Goal: Communication & Community: Answer question/provide support

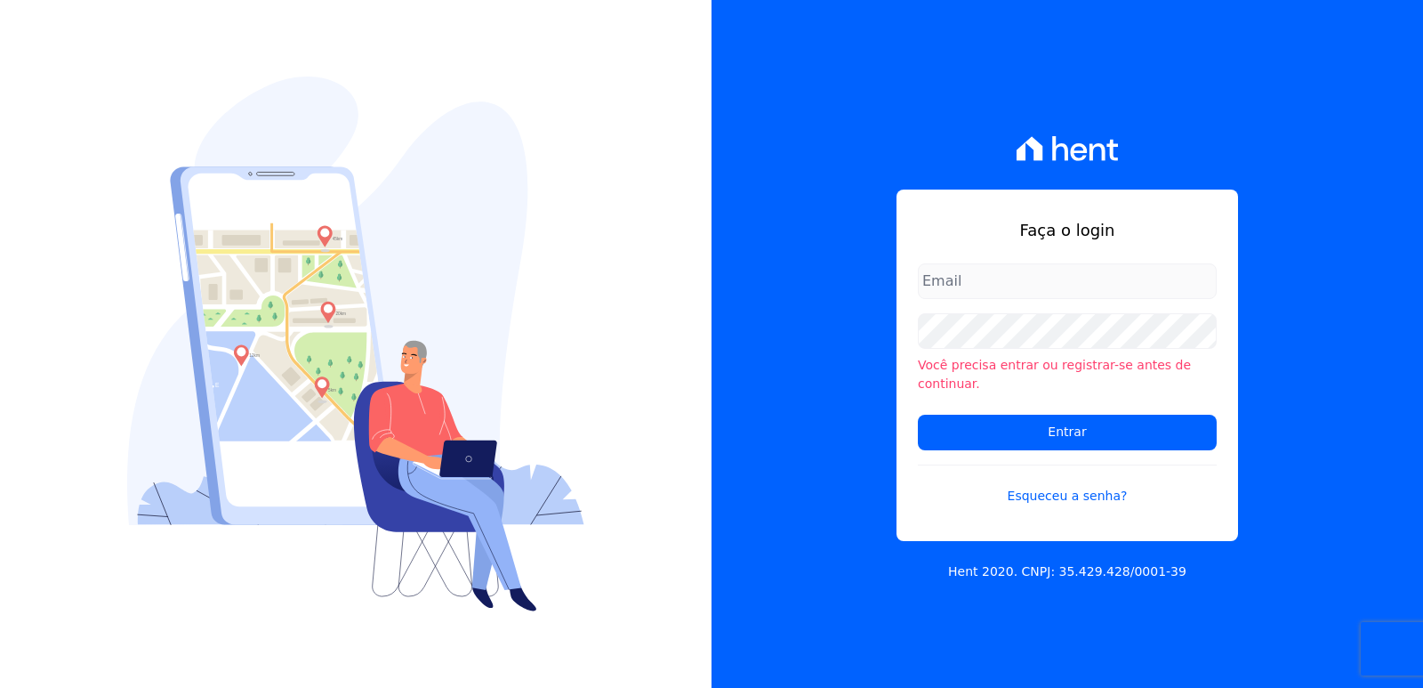
type input "[EMAIL_ADDRESS][DOMAIN_NAME]"
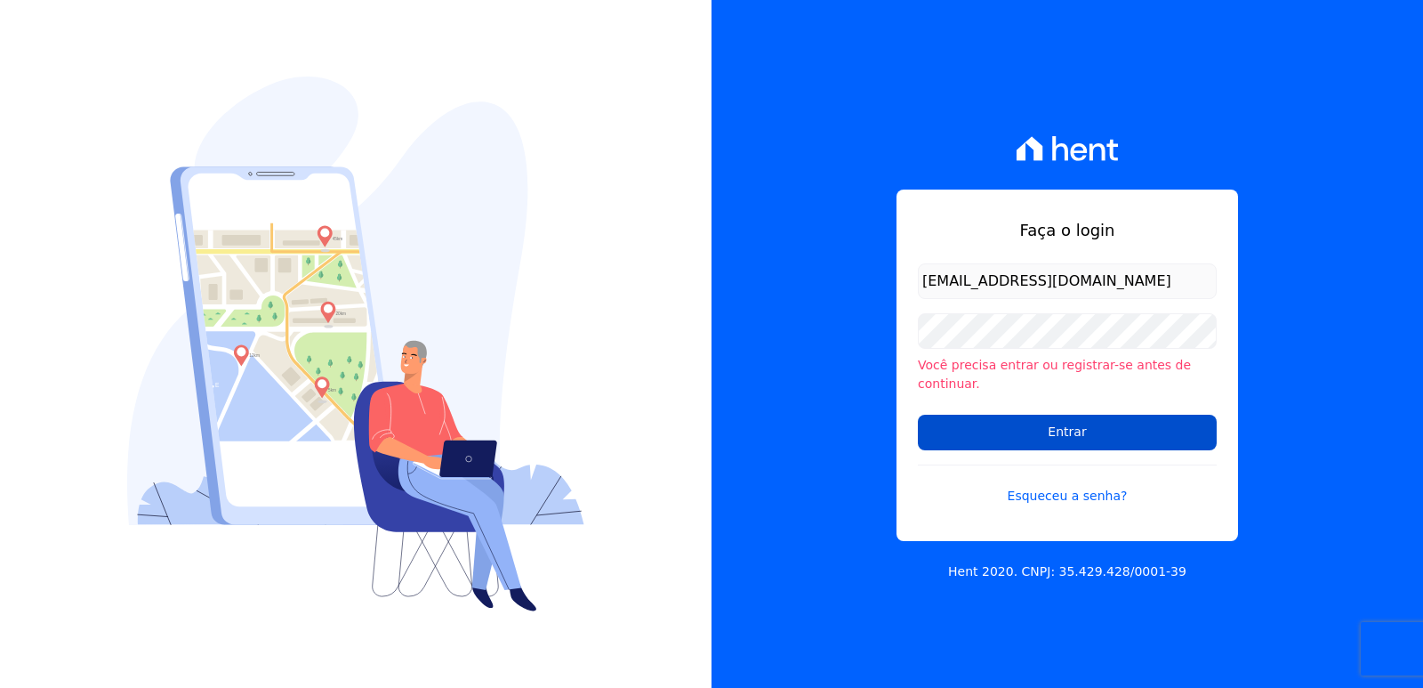
click at [935, 425] on input "Entrar" at bounding box center [1067, 433] width 299 height 36
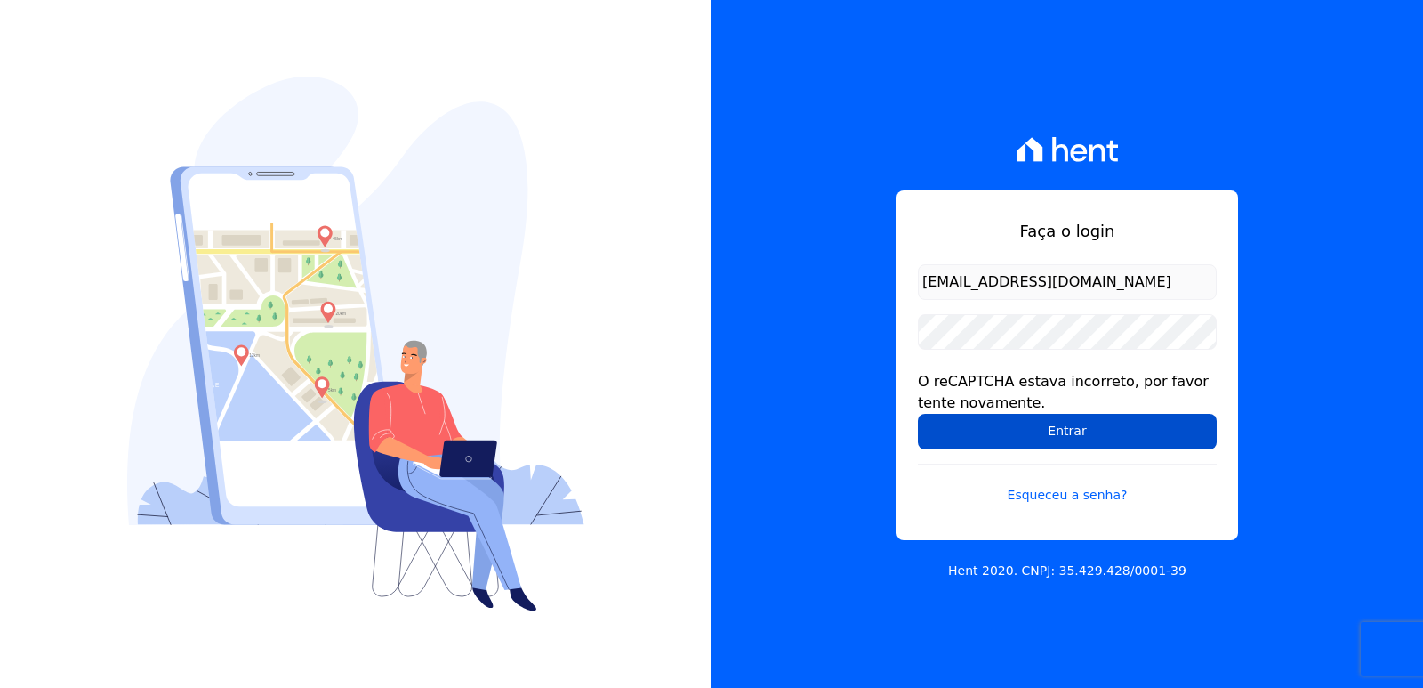
click at [926, 418] on input "Entrar" at bounding box center [1067, 432] width 299 height 36
click at [964, 431] on input "Entrar" at bounding box center [1067, 432] width 299 height 36
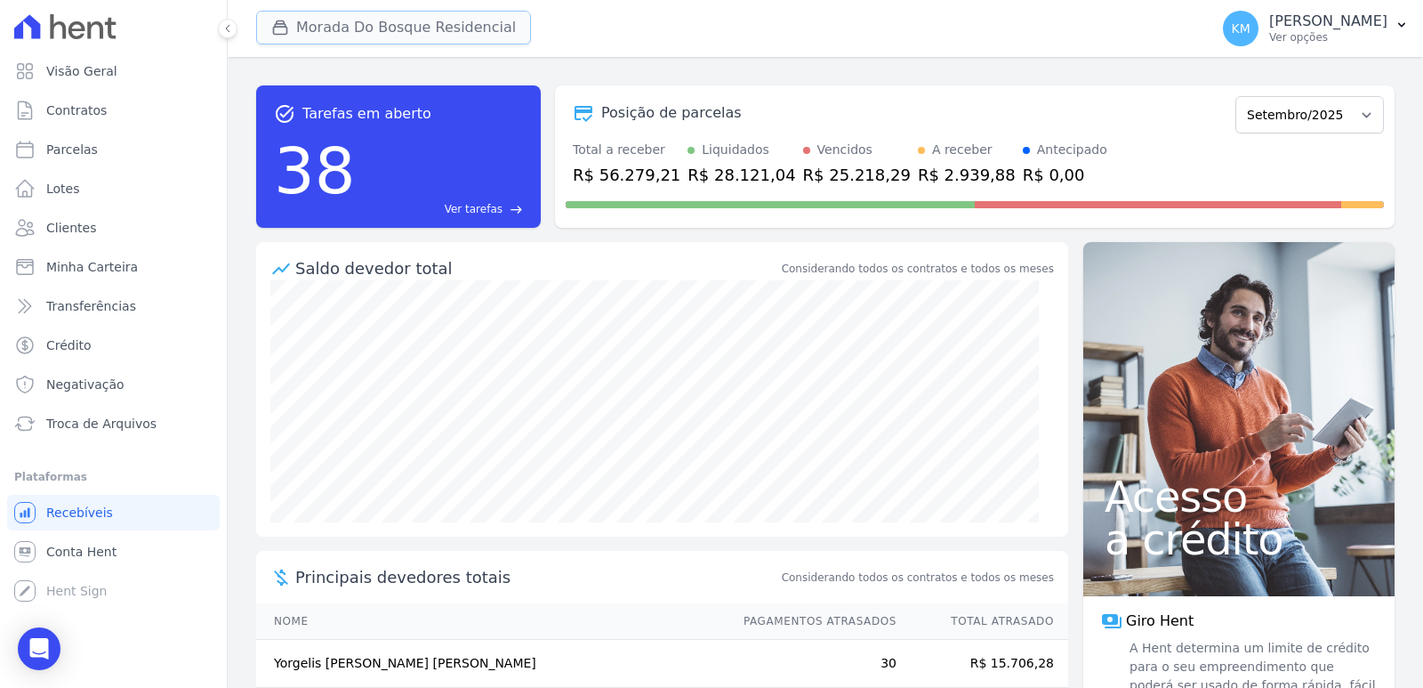
click at [306, 11] on button "Morada Do Bosque Residencial" at bounding box center [393, 28] width 275 height 34
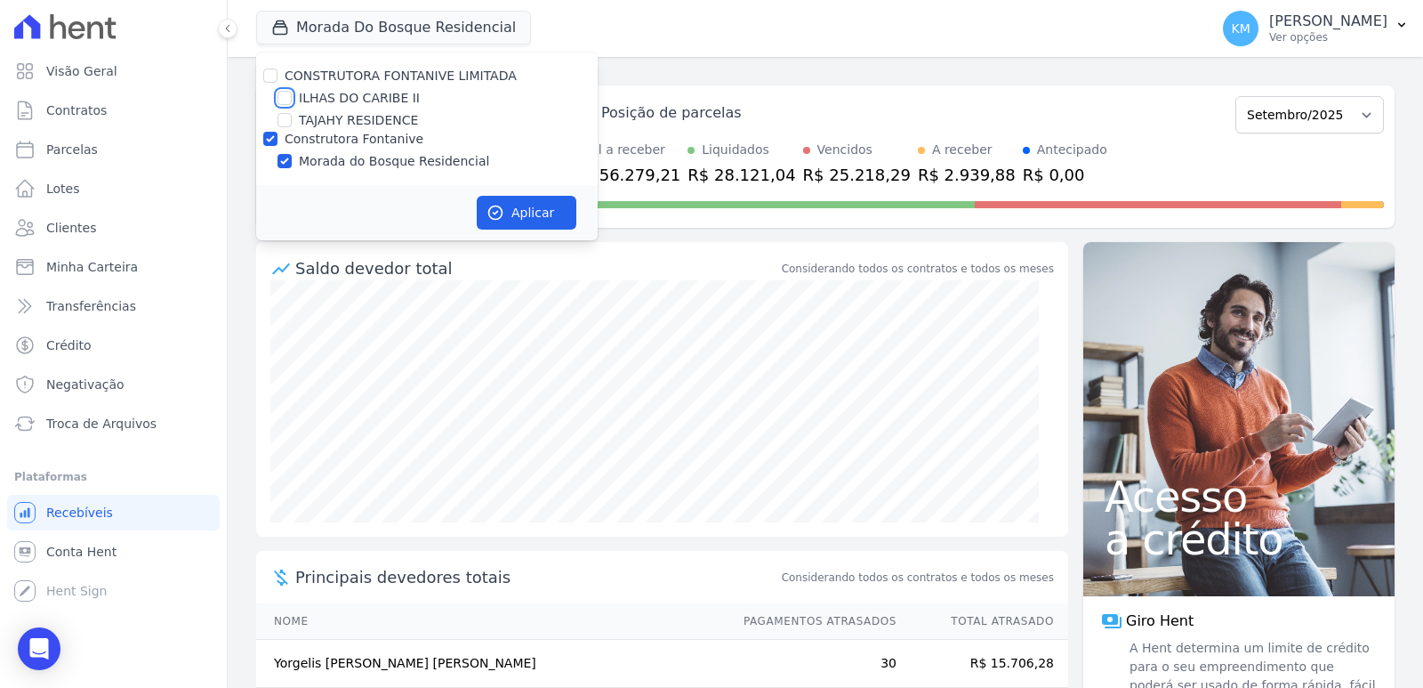
click at [282, 98] on input "ILHAS DO CARIBE II" at bounding box center [285, 98] width 14 height 14
checkbox input "true"
click at [270, 133] on input "Construtora Fontanive" at bounding box center [270, 139] width 14 height 14
checkbox input "false"
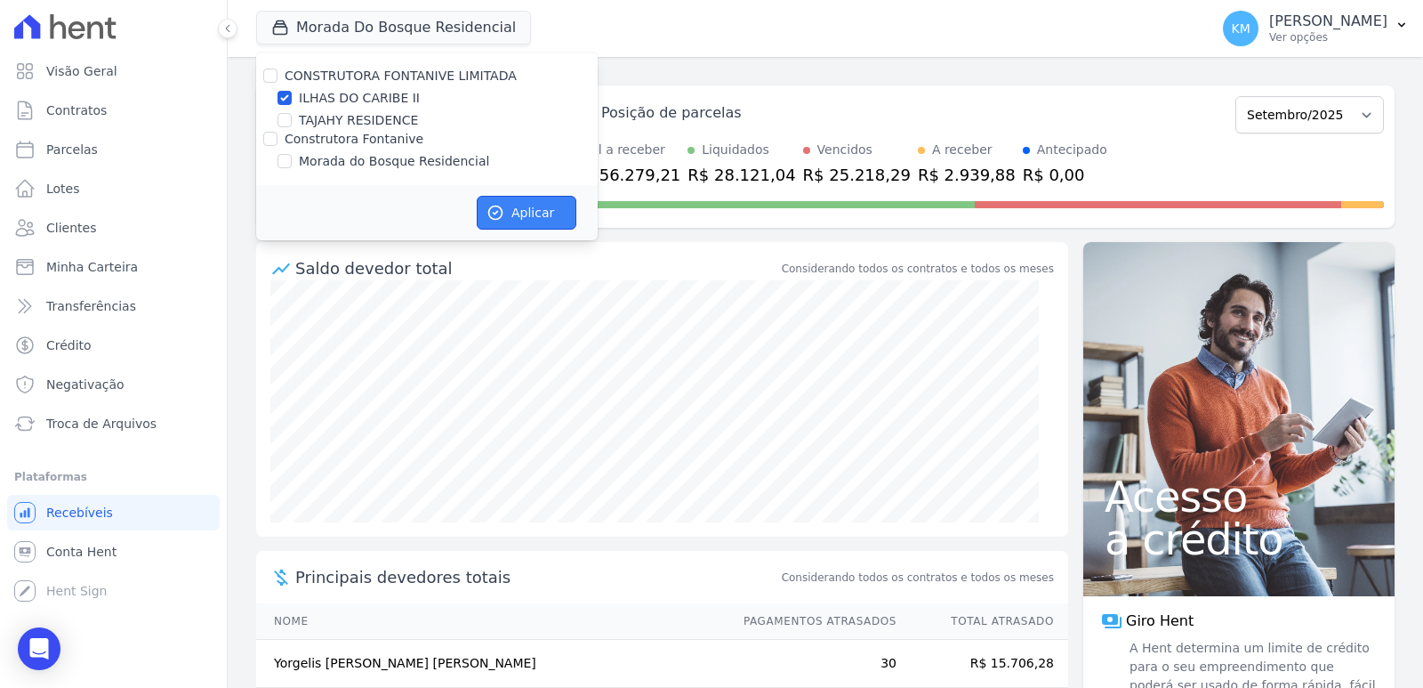
drag, startPoint x: 490, startPoint y: 197, endPoint x: 501, endPoint y: 217, distance: 23.1
click at [492, 197] on button "Aplicar" at bounding box center [527, 213] width 100 height 34
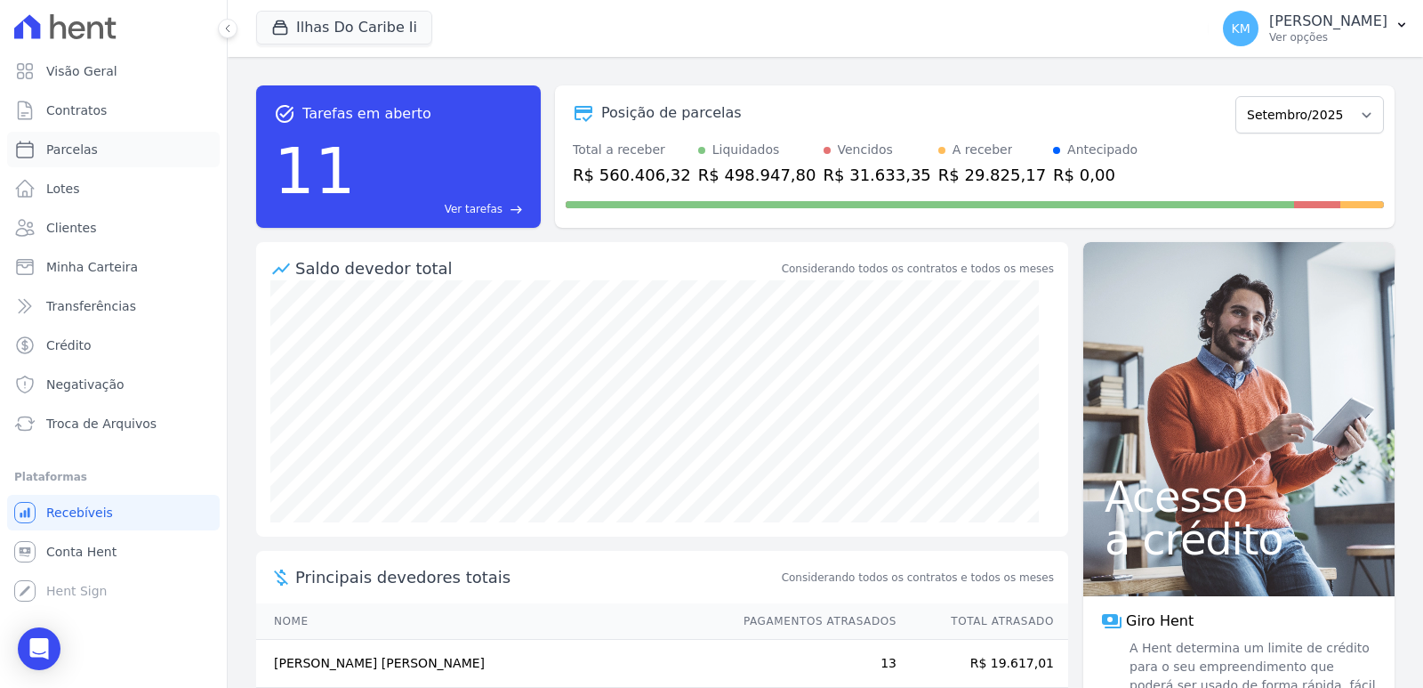
click at [83, 151] on span "Parcelas" at bounding box center [72, 150] width 52 height 18
select select
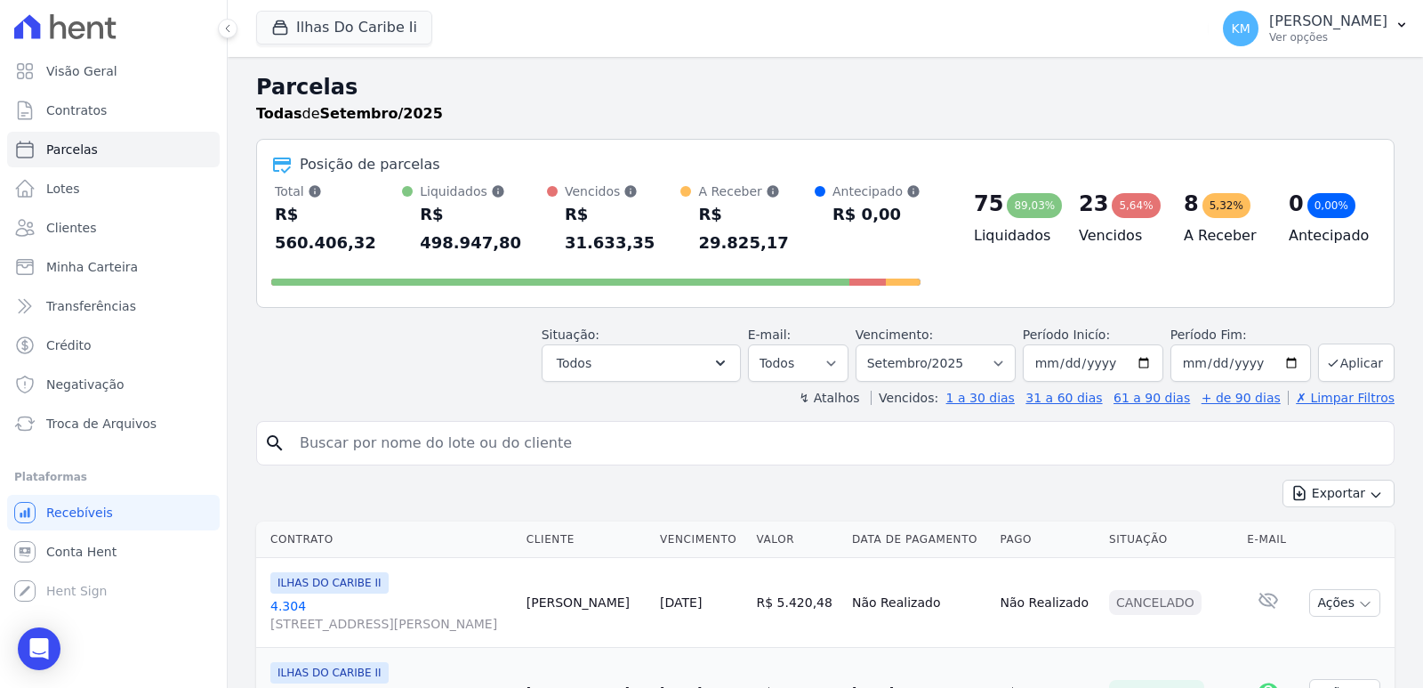
drag, startPoint x: 351, startPoint y: 396, endPoint x: 329, endPoint y: 417, distance: 30.8
click at [340, 421] on div "search" at bounding box center [825, 443] width 1139 height 44
click at [328, 425] on input "search" at bounding box center [838, 443] width 1098 height 36
click at [330, 425] on input "search" at bounding box center [838, 443] width 1098 height 36
drag, startPoint x: 330, startPoint y: 419, endPoint x: 353, endPoint y: 408, distance: 25.5
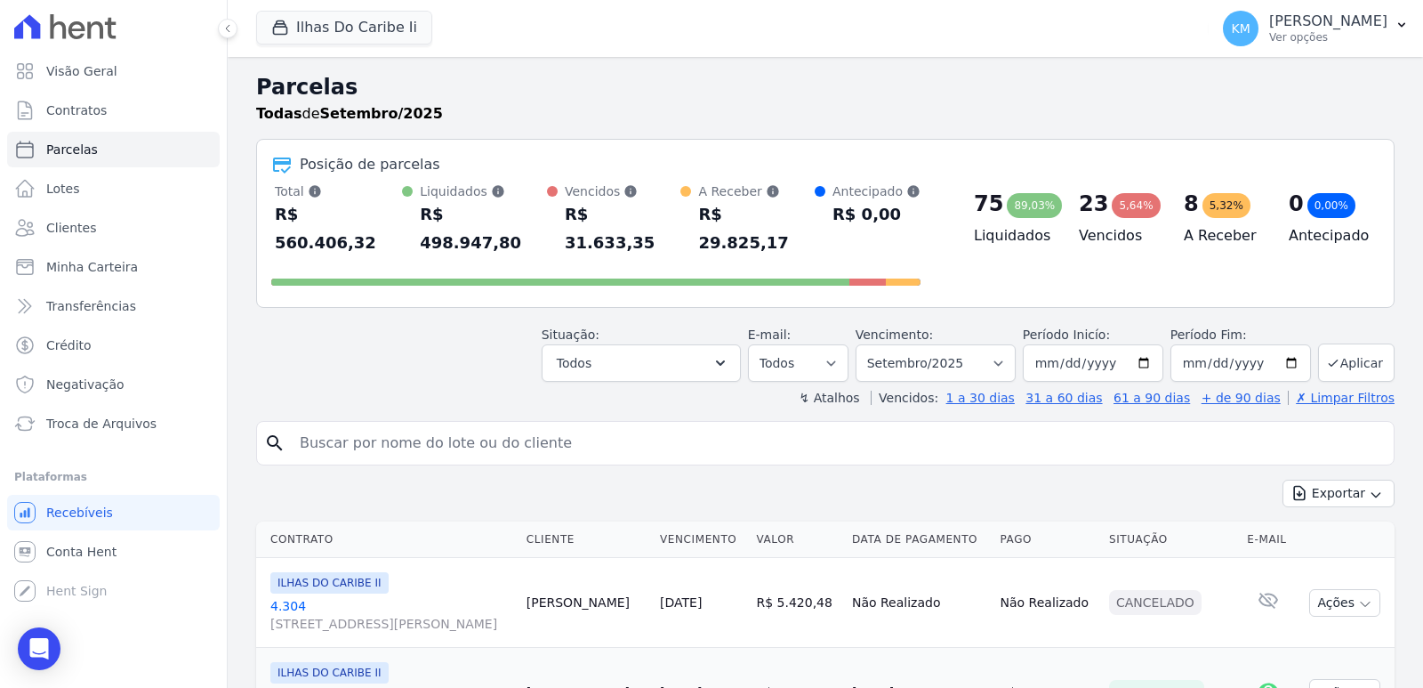
click at [351, 425] on input "search" at bounding box center [838, 443] width 1098 height 36
type input "[MEDICAL_DATA]"
select select
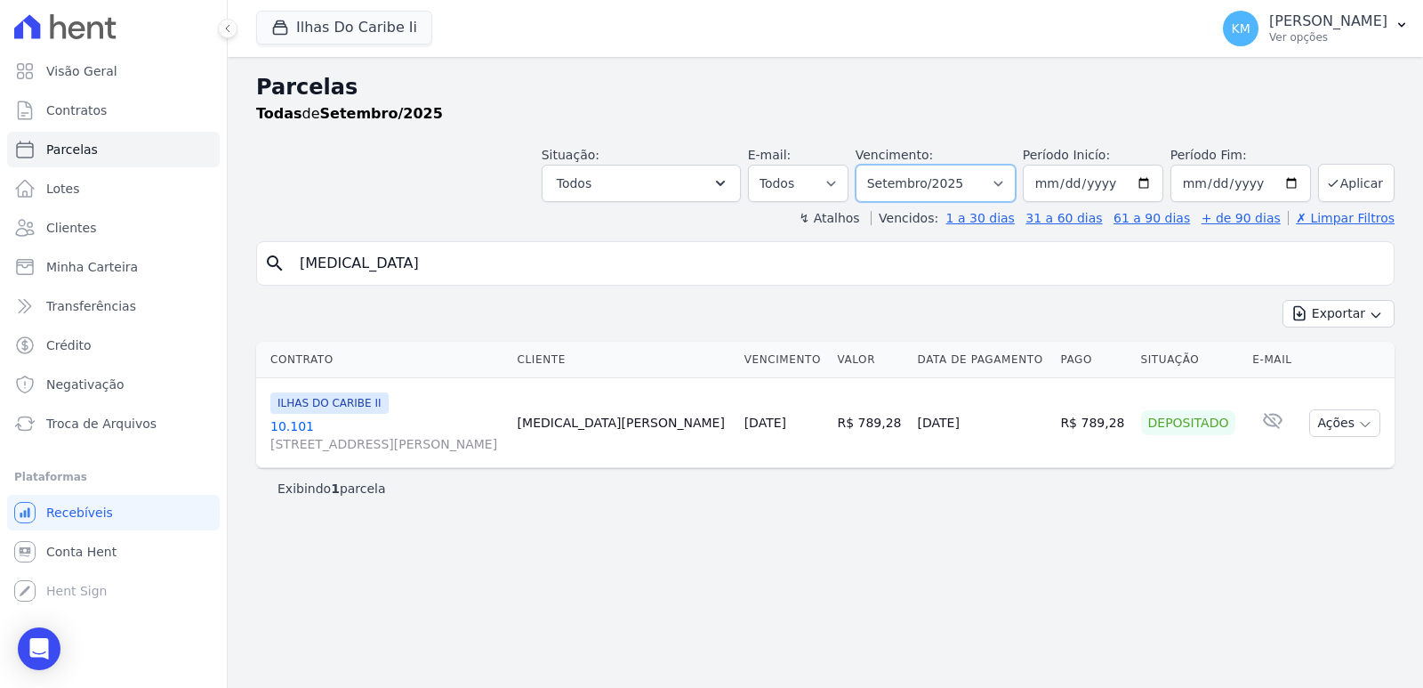
click at [918, 189] on select "[GEOGRAPHIC_DATA] por período ──────── Todos os meses Agosto/2022 Setembro/2022…" at bounding box center [936, 183] width 160 height 37
select select "10/2025"
click at [881, 165] on select "[GEOGRAPHIC_DATA] por período ──────── Todos os meses Agosto/2022 Setembro/2022…" at bounding box center [936, 183] width 160 height 37
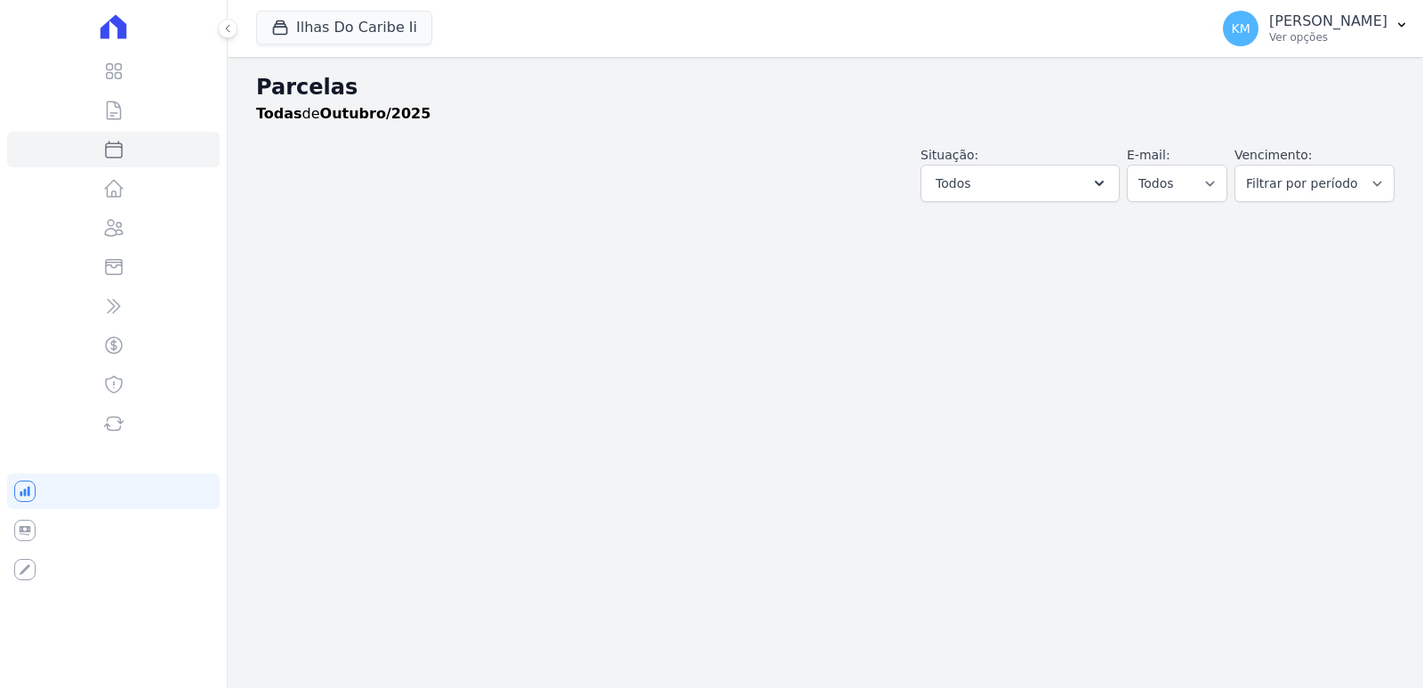
select select
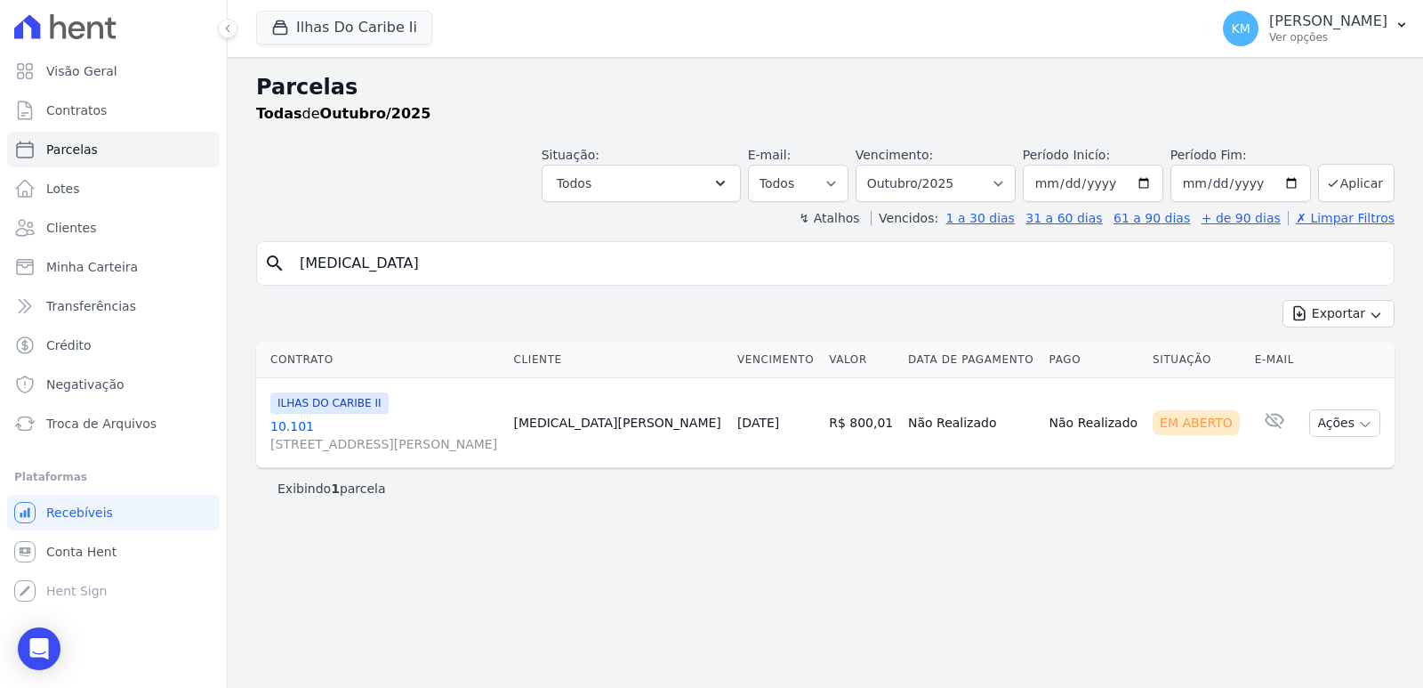
drag, startPoint x: 810, startPoint y: 416, endPoint x: 911, endPoint y: 456, distance: 109.0
click at [886, 448] on tr "ILHAS DO CARIBE II 10.101 [STREET_ADDRESS][PERSON_NAME] [MEDICAL_DATA][PERSON_N…" at bounding box center [825, 423] width 1139 height 90
drag, startPoint x: 993, startPoint y: 509, endPoint x: 1050, endPoint y: 517, distance: 57.5
click at [1006, 510] on div "Parcelas Todas de Outubro/2025 Situação: Agendado Em Aberto Pago Processando Ca…" at bounding box center [826, 372] width 1196 height 631
click at [975, 174] on select "[GEOGRAPHIC_DATA] por período ──────── Todos os meses Agosto/2022 Setembro/2022…" at bounding box center [936, 183] width 160 height 37
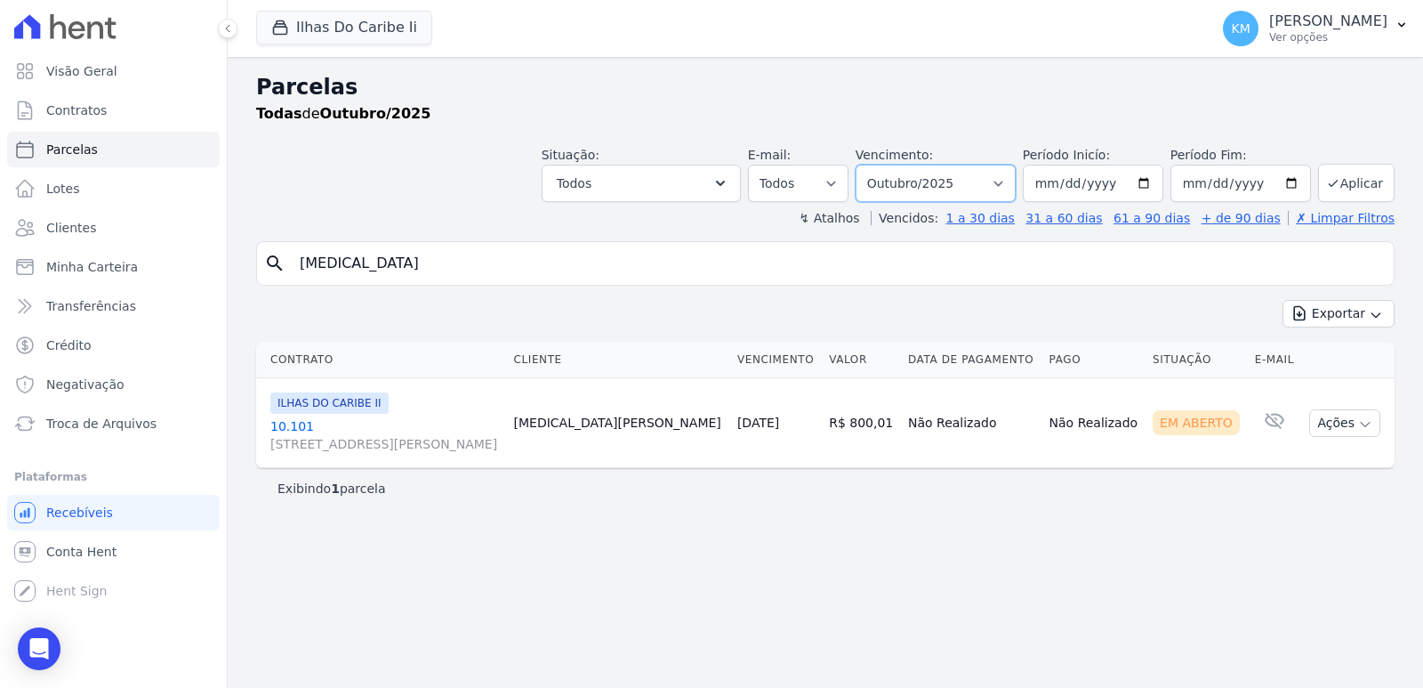
select select "09/2025"
click at [881, 165] on select "[GEOGRAPHIC_DATA] por período ──────── Todos os meses Agosto/2022 Setembro/2022…" at bounding box center [936, 183] width 160 height 37
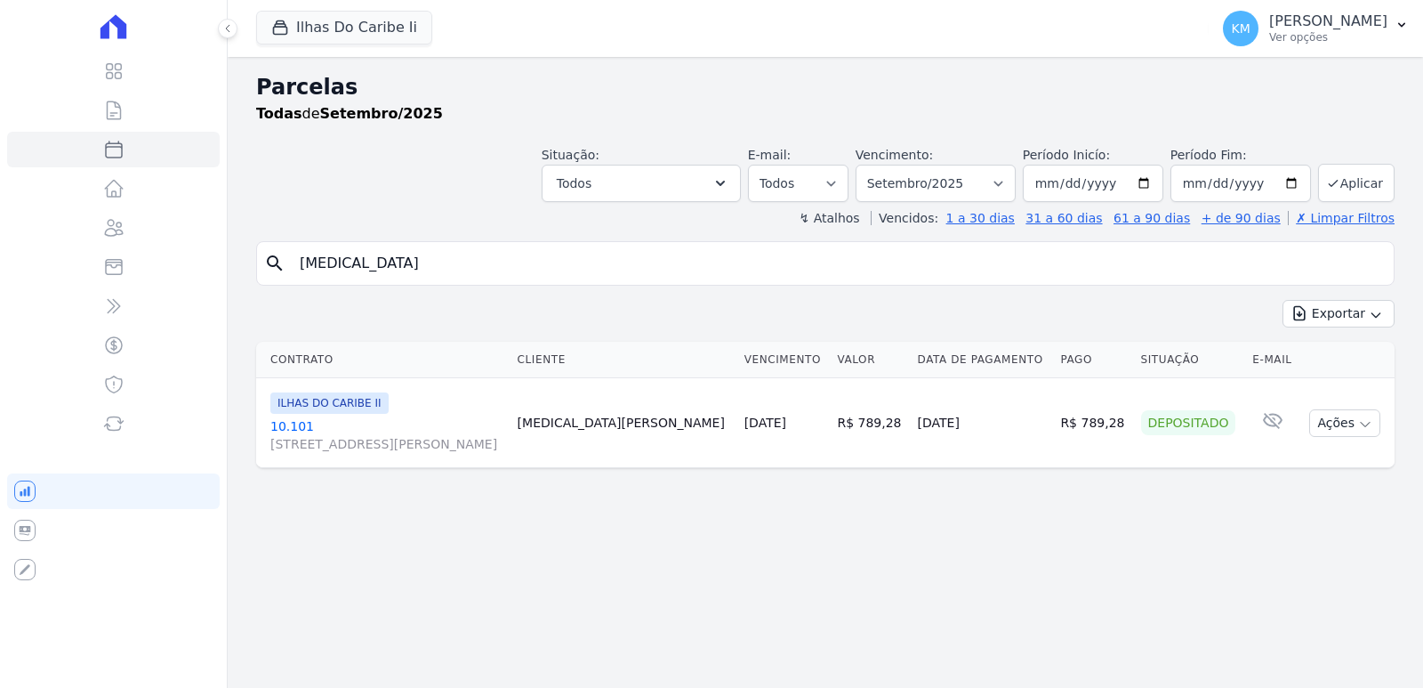
select select
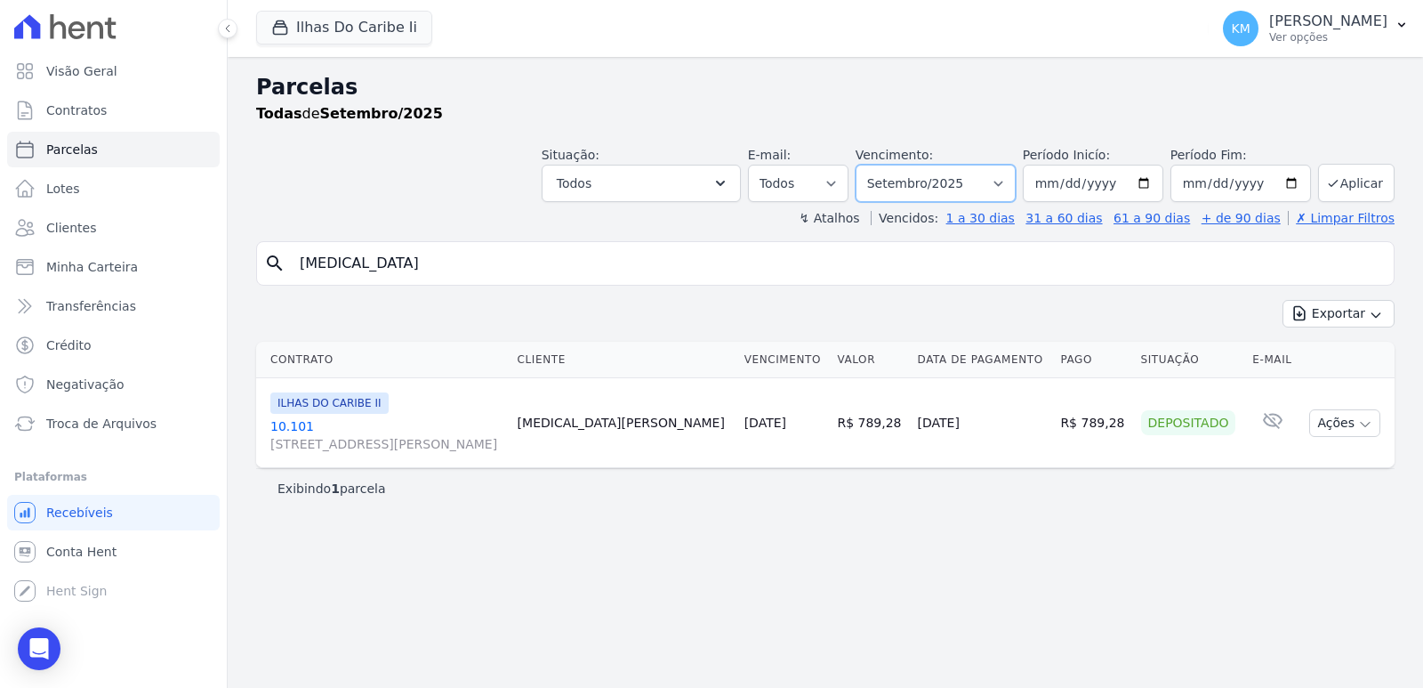
click at [992, 179] on select "[GEOGRAPHIC_DATA] por período ──────── Todos os meses Agosto/2022 Setembro/2022…" at bounding box center [936, 183] width 160 height 37
click at [1143, 552] on div "Parcelas Todas de Setembro/2025 Situação: Agendado Em Aberto Pago Processando C…" at bounding box center [826, 372] width 1196 height 631
click at [958, 188] on select "[GEOGRAPHIC_DATA] por período ──────── Todos os meses Agosto/2022 Setembro/2022…" at bounding box center [936, 183] width 160 height 37
drag, startPoint x: 512, startPoint y: 636, endPoint x: 504, endPoint y: 621, distance: 17.1
click at [513, 636] on div "Parcelas Todas de Setembro/2025 Situação: Agendado Em Aberto Pago Processando C…" at bounding box center [826, 372] width 1196 height 631
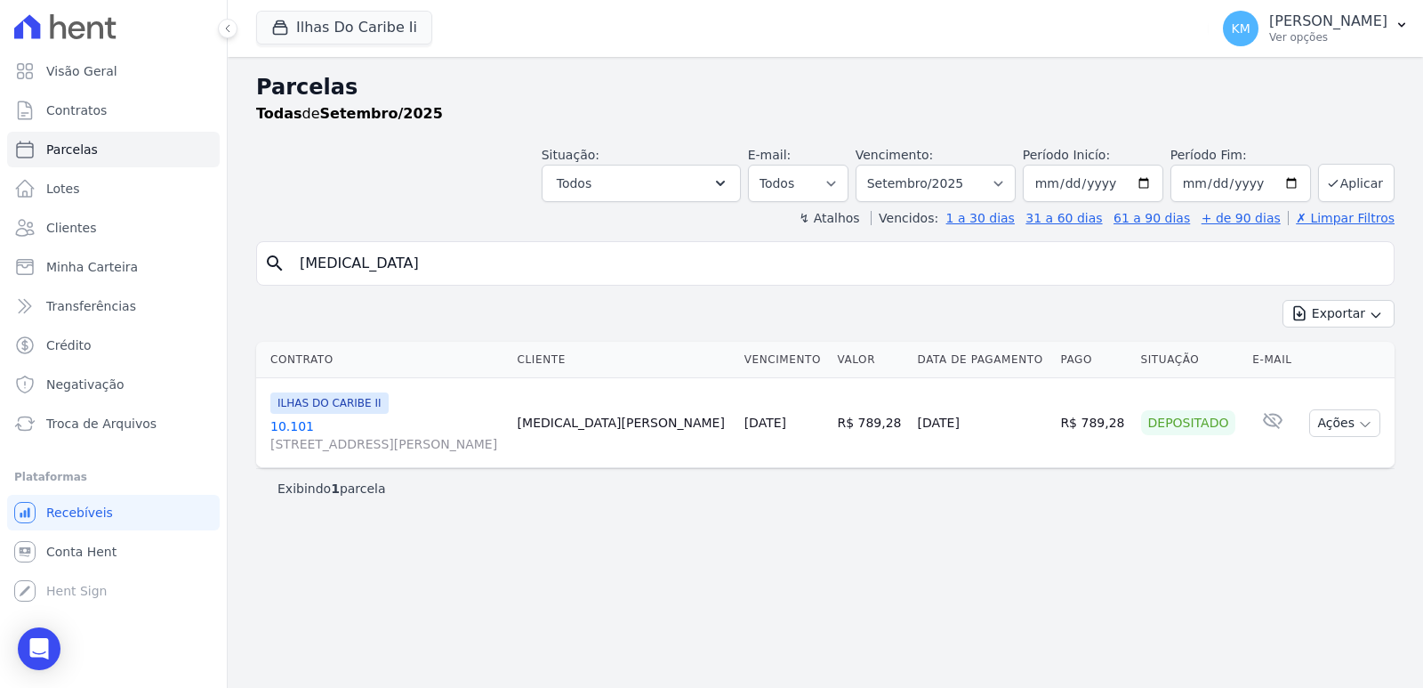
click at [294, 427] on link "10.101 [STREET_ADDRESS][PERSON_NAME], Bom Retiro" at bounding box center [386, 435] width 233 height 36
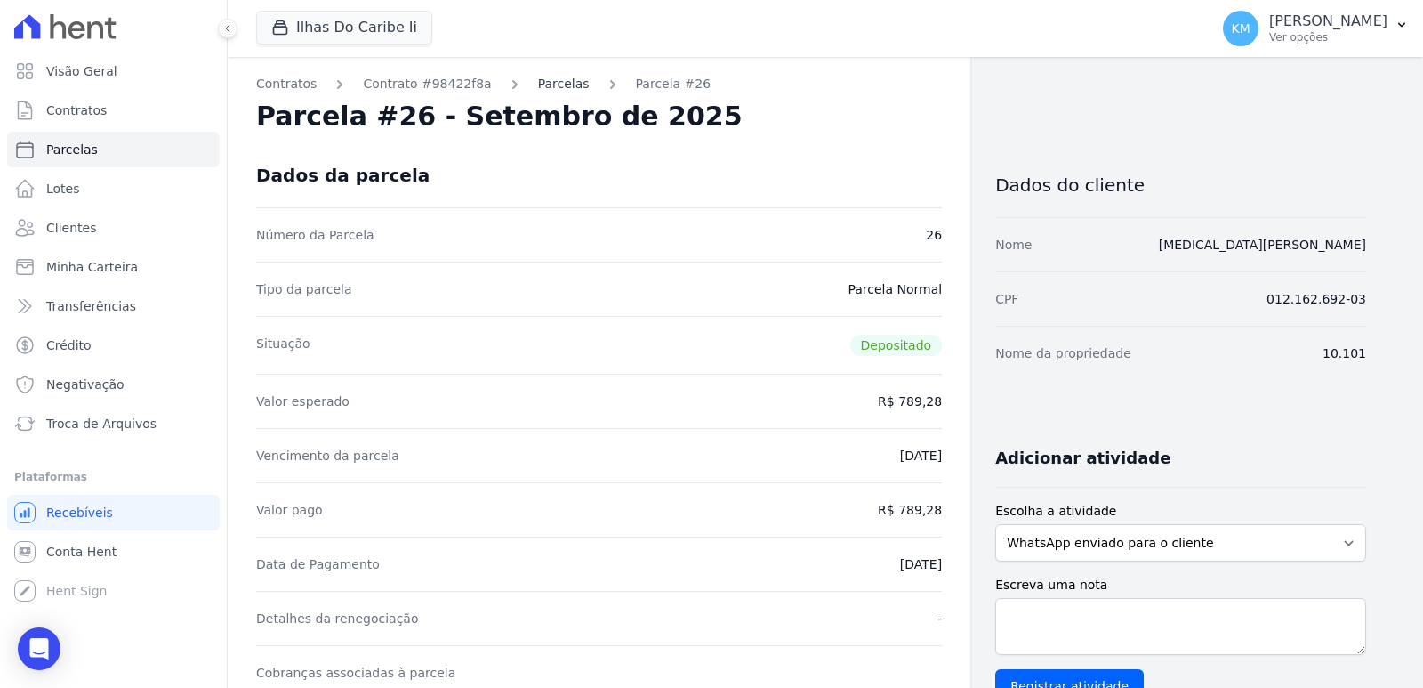
click at [538, 84] on link "Parcelas" at bounding box center [564, 84] width 52 height 19
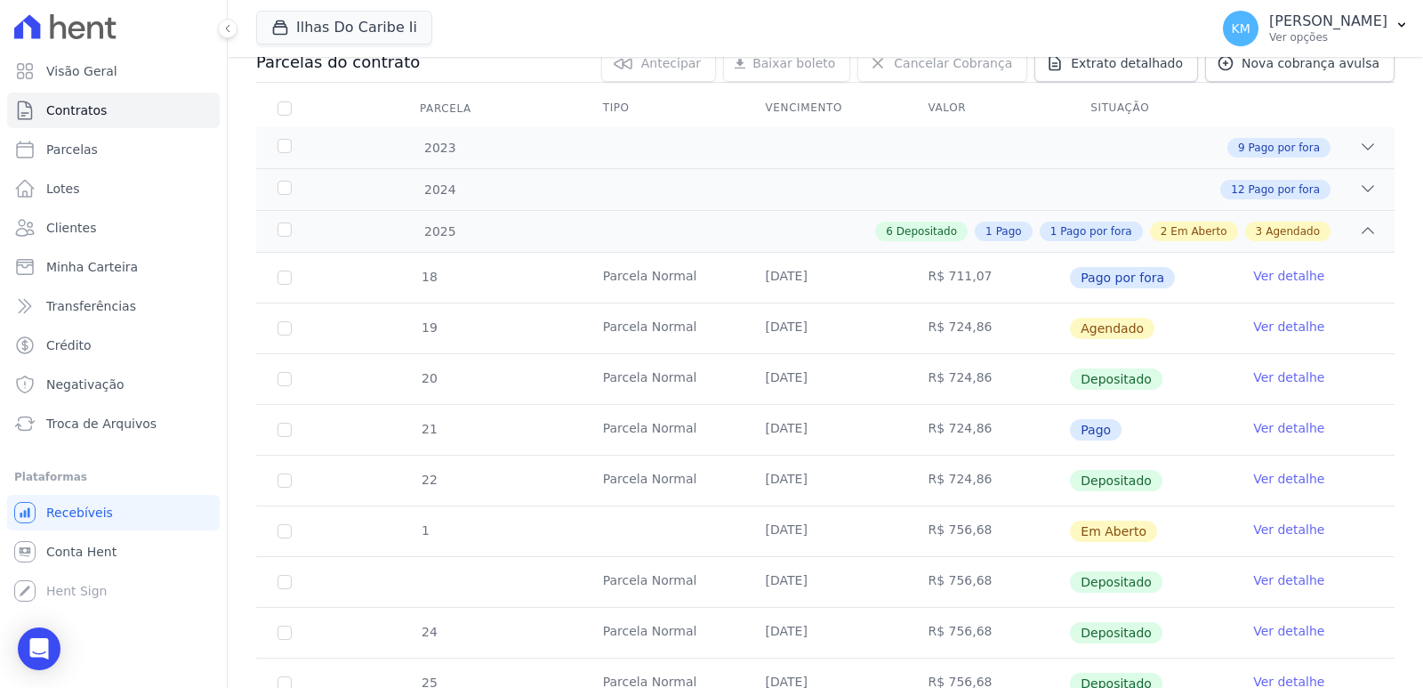
scroll to position [525, 0]
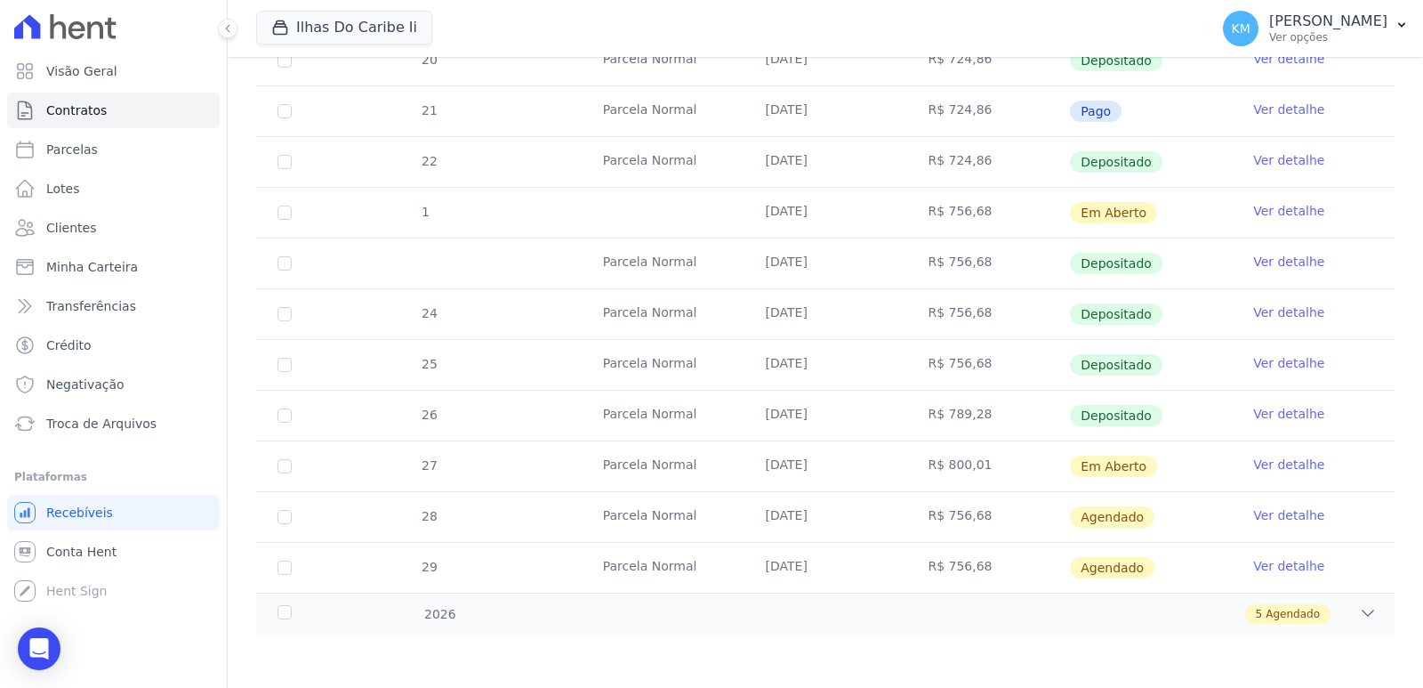
click at [1268, 465] on link "Ver detalhe" at bounding box center [1288, 464] width 71 height 18
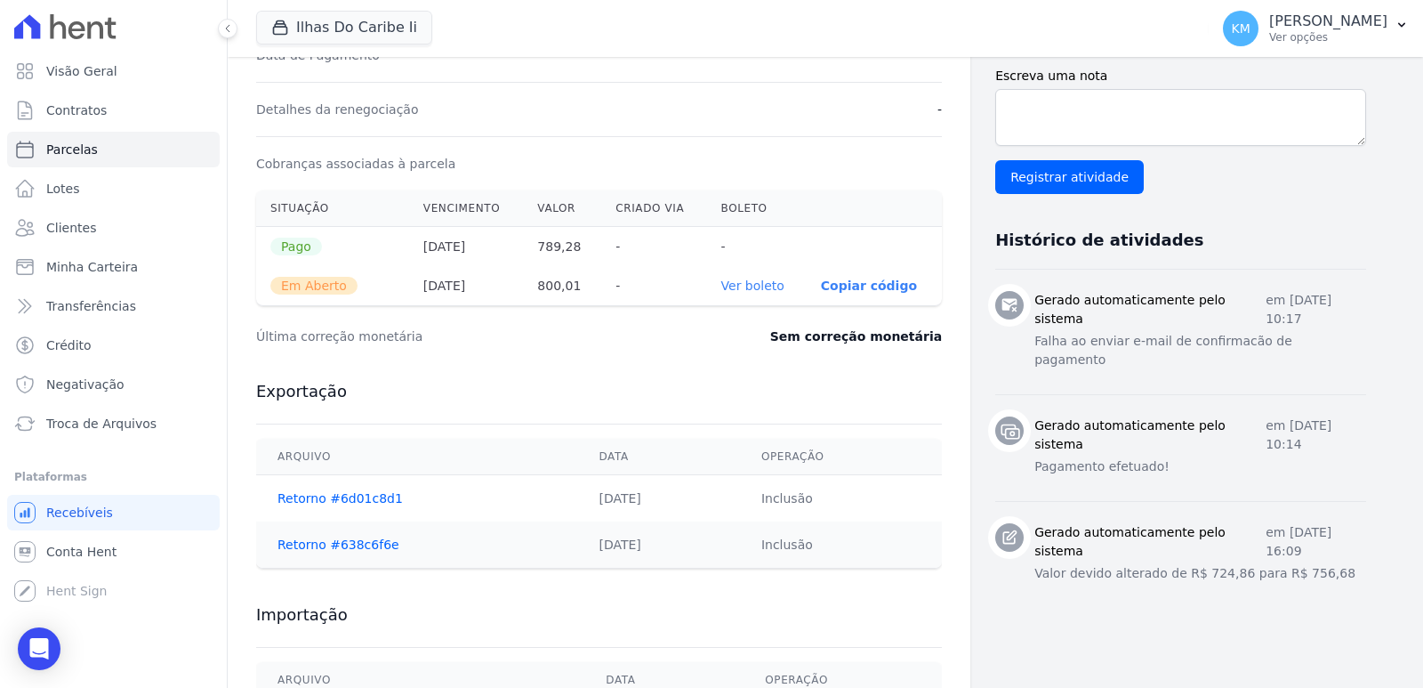
scroll to position [534, 0]
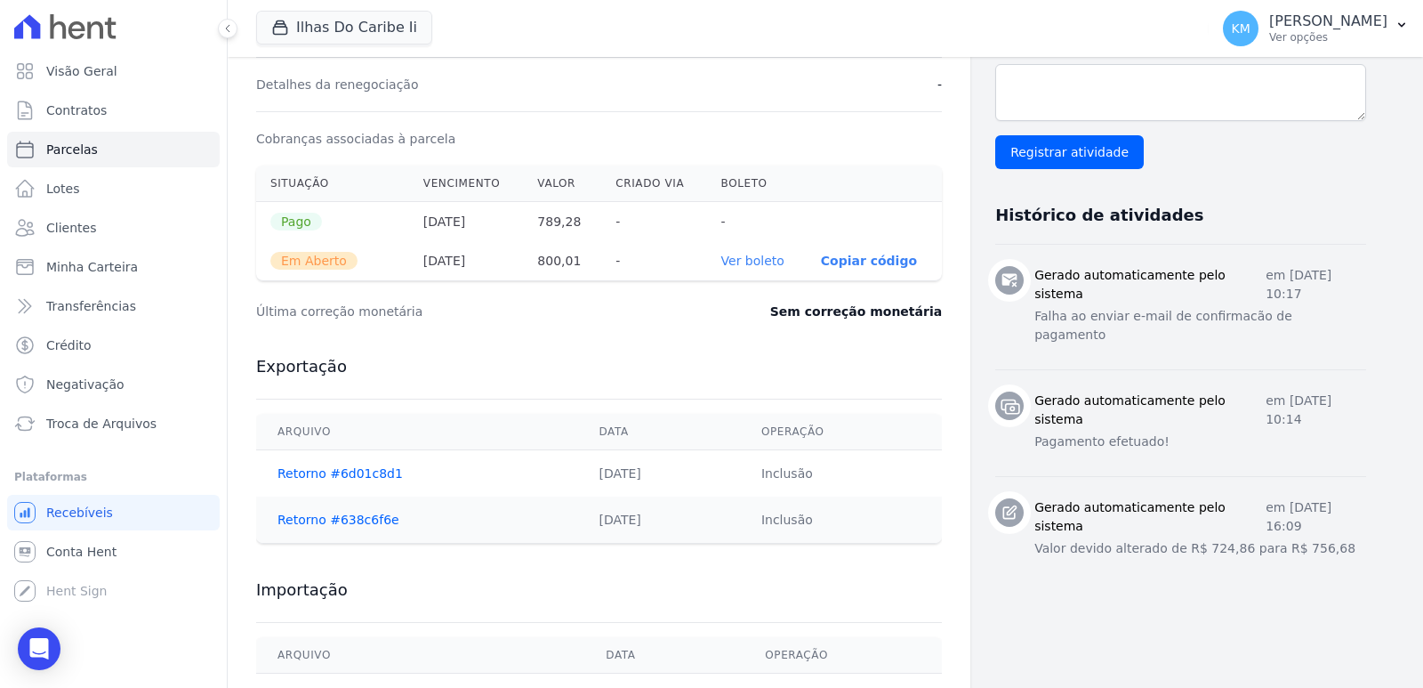
click at [751, 260] on link "Ver boleto" at bounding box center [752, 261] width 63 height 14
click at [758, 259] on link "Ver boleto" at bounding box center [752, 261] width 63 height 14
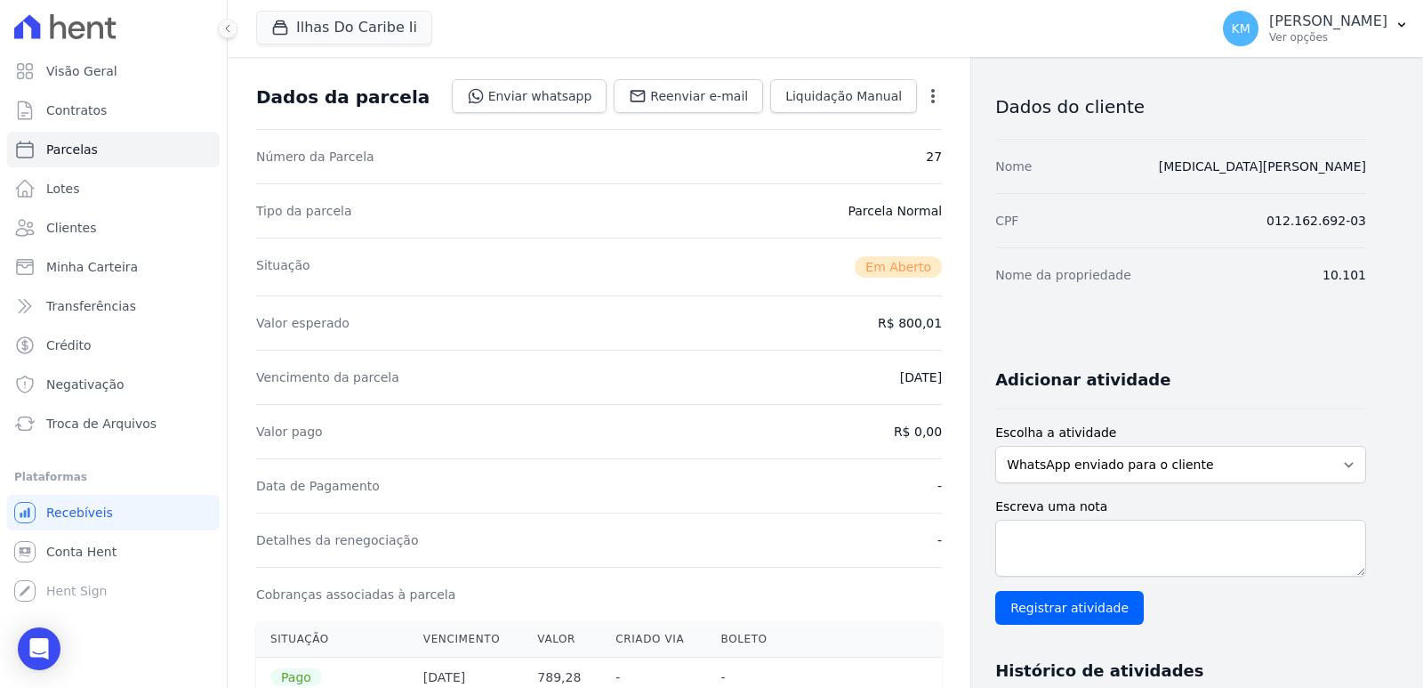
scroll to position [0, 0]
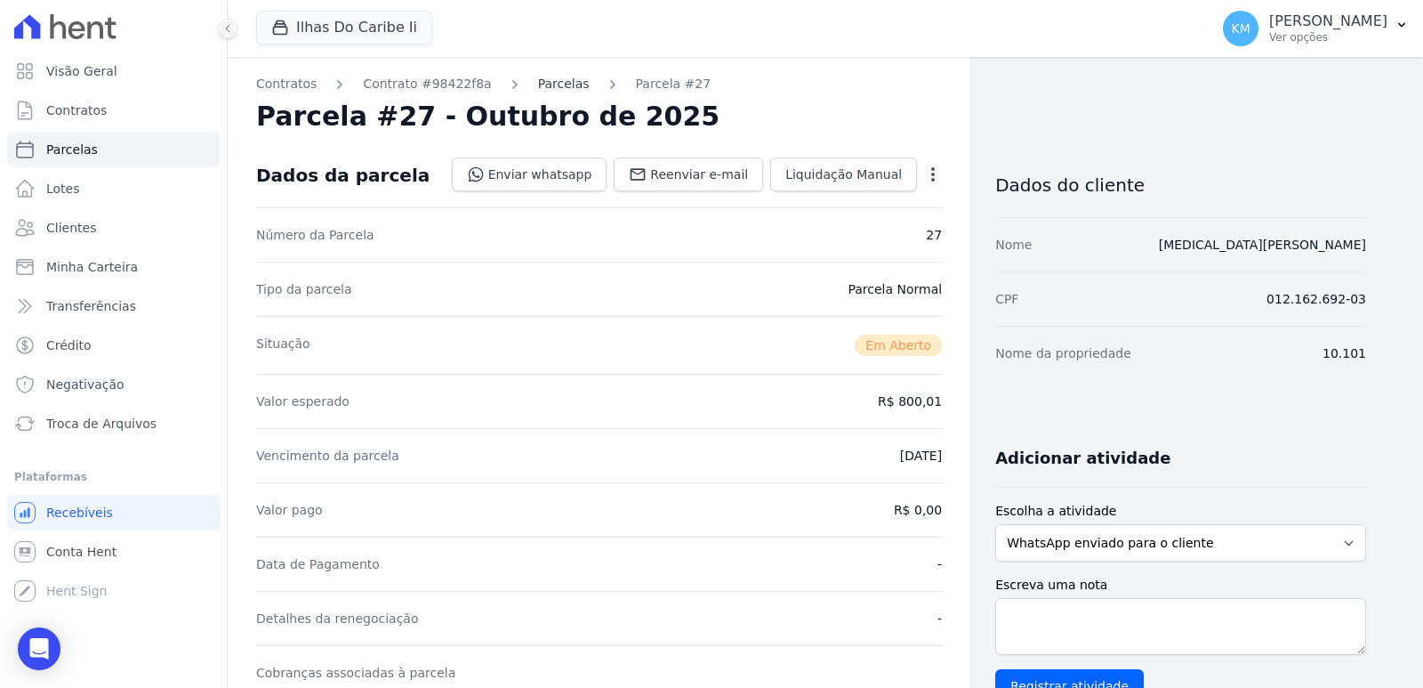
click at [553, 82] on link "Parcelas" at bounding box center [564, 84] width 52 height 19
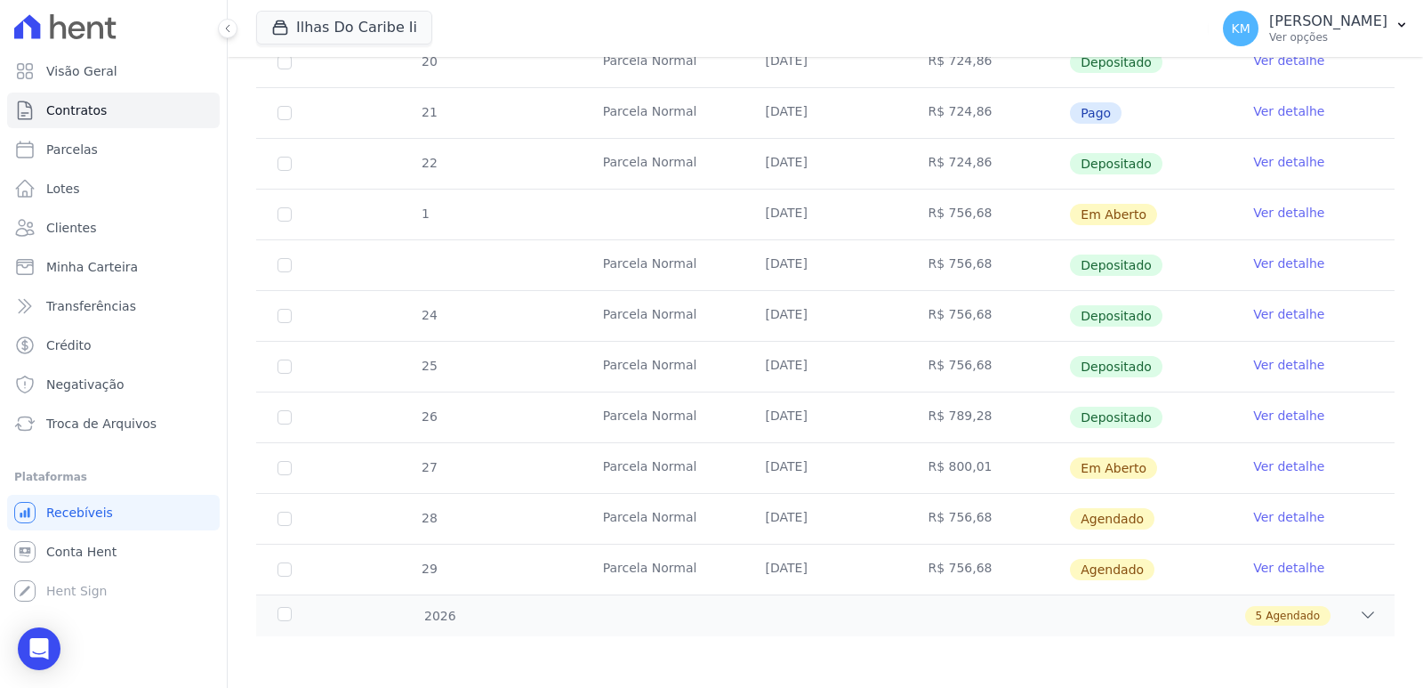
scroll to position [525, 0]
click at [1262, 467] on link "Ver detalhe" at bounding box center [1288, 464] width 71 height 18
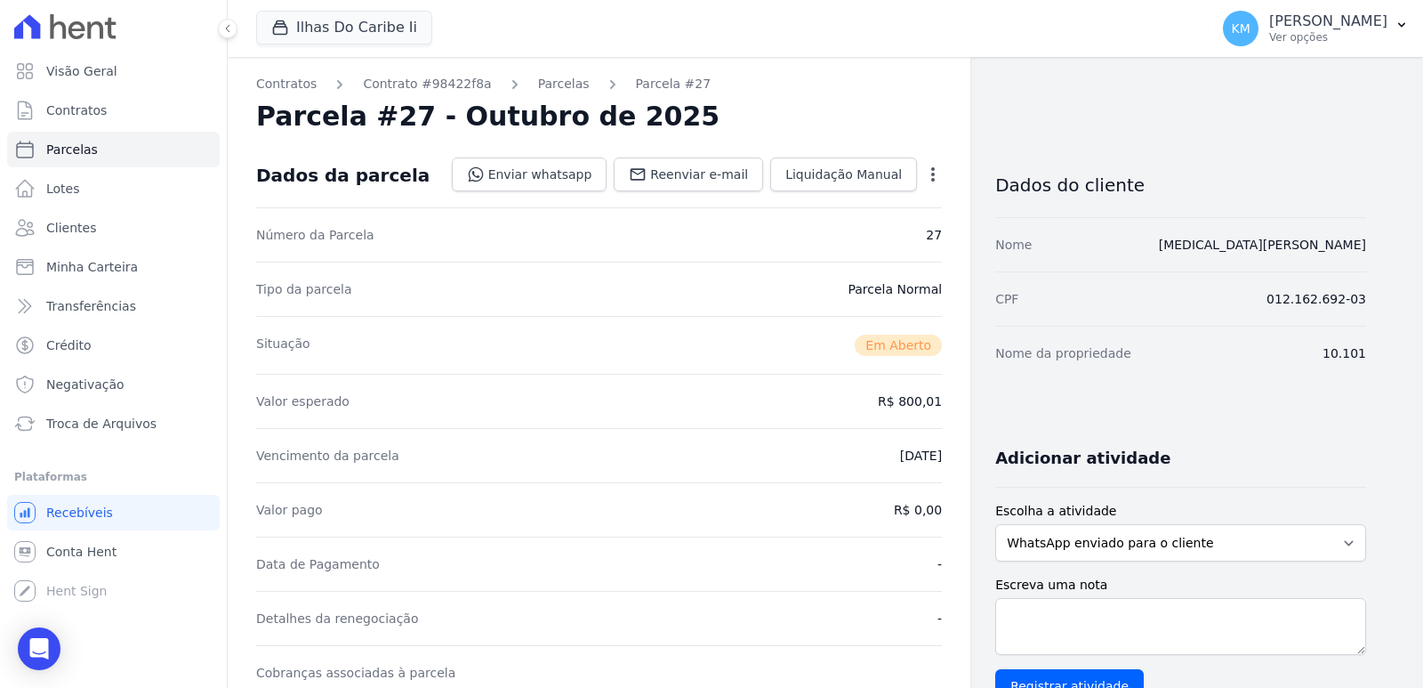
click at [937, 175] on icon "button" at bounding box center [933, 174] width 18 height 18
click at [854, 230] on link "Cancelar Cobrança" at bounding box center [856, 230] width 157 height 32
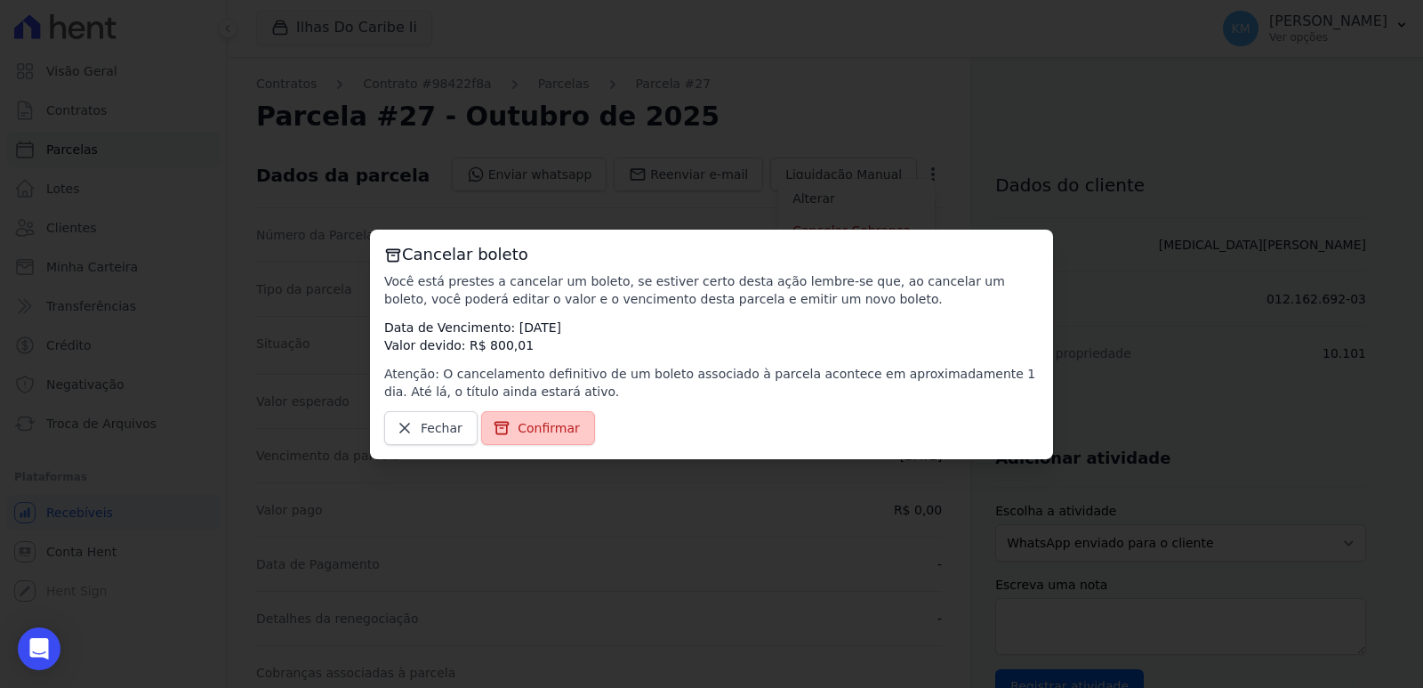
click at [544, 439] on link "Confirmar" at bounding box center [538, 428] width 114 height 34
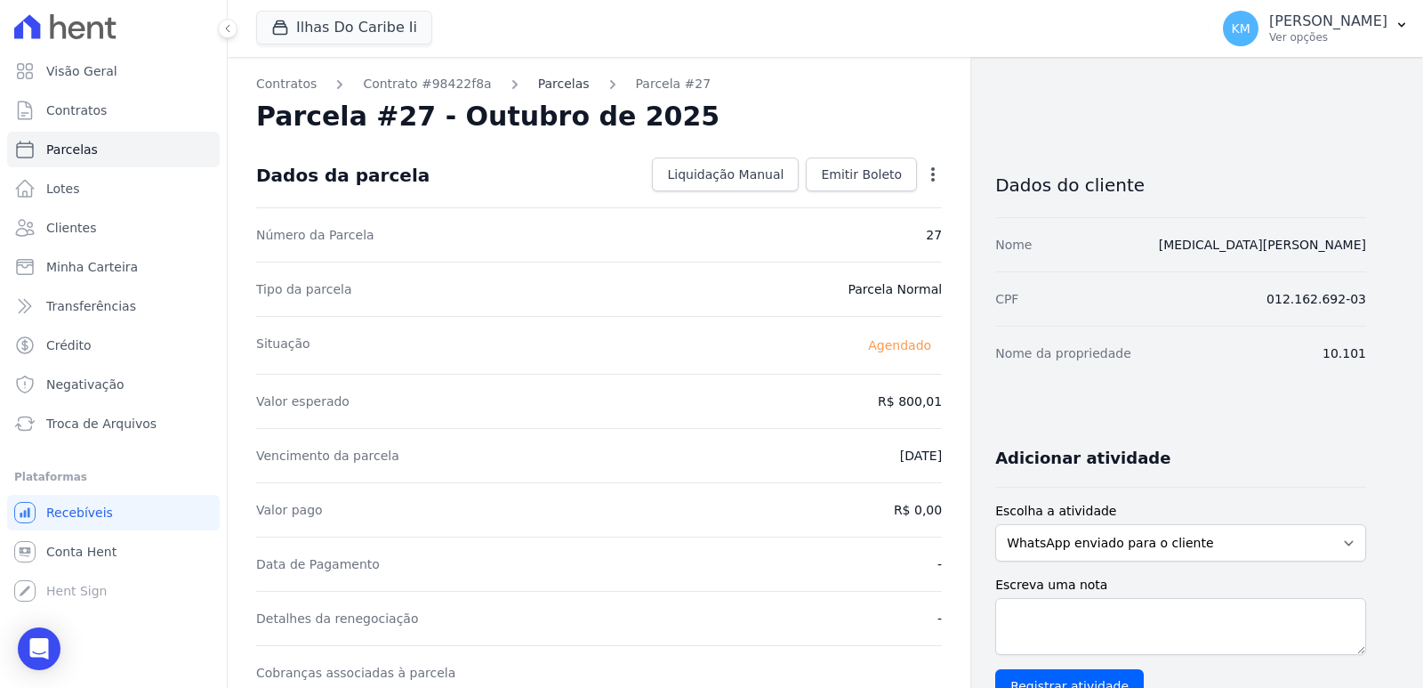
click at [538, 82] on link "Parcelas" at bounding box center [564, 84] width 52 height 19
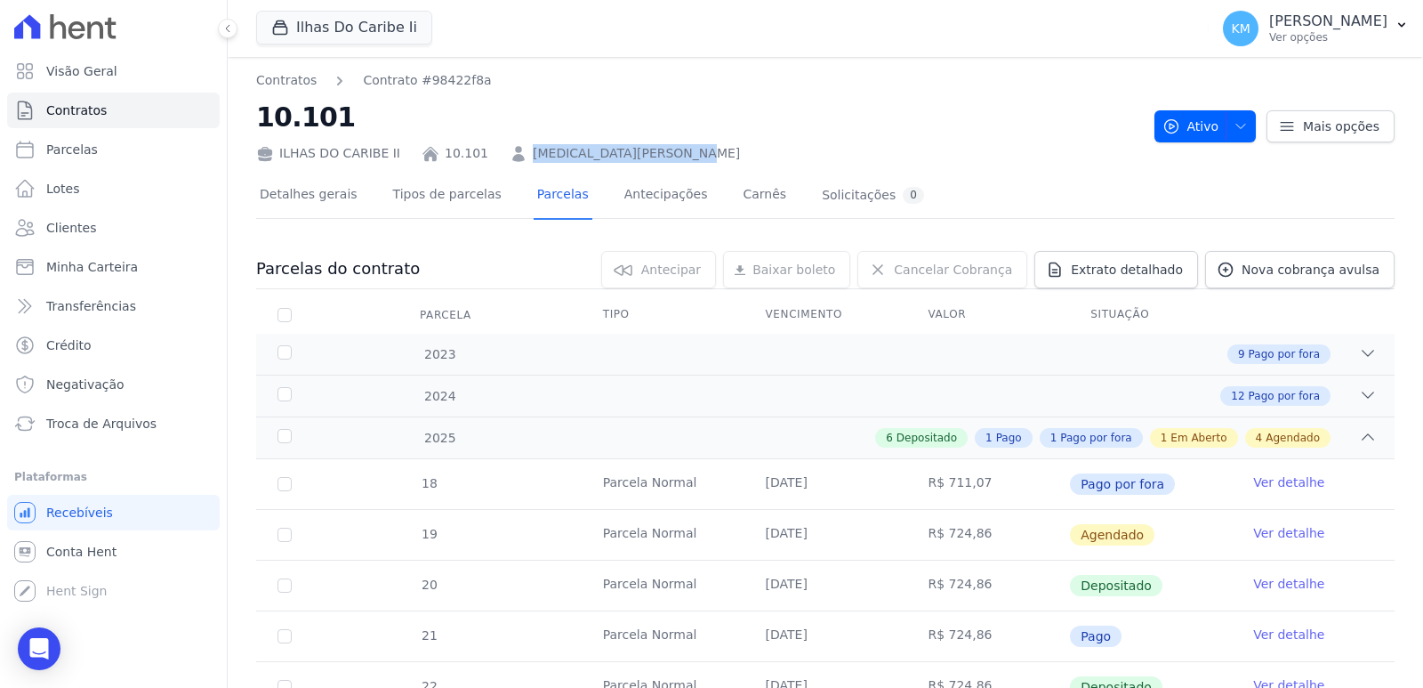
drag, startPoint x: 708, startPoint y: 149, endPoint x: 510, endPoint y: 151, distance: 198.4
click at [510, 151] on div "ILHAS DO CARIBE II 10.101 YASMIN DA SILVA BASTISTA" at bounding box center [698, 150] width 884 height 26
copy link "YASMIN DA SILVA BASTISTA"
drag, startPoint x: 40, startPoint y: 642, endPoint x: 49, endPoint y: 640, distance: 9.3
click at [42, 641] on icon "Open Intercom Messenger" at bounding box center [38, 648] width 20 height 23
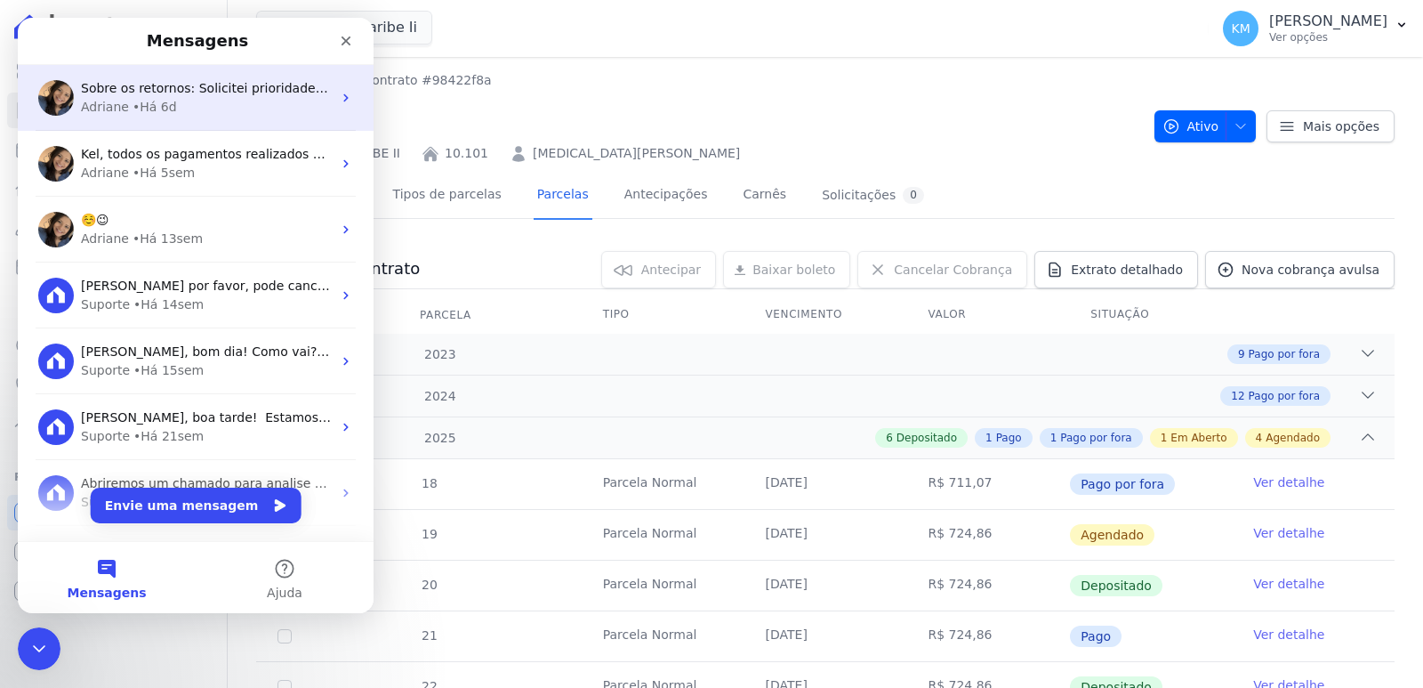
click at [146, 109] on div "• Há 6d" at bounding box center [155, 107] width 44 height 19
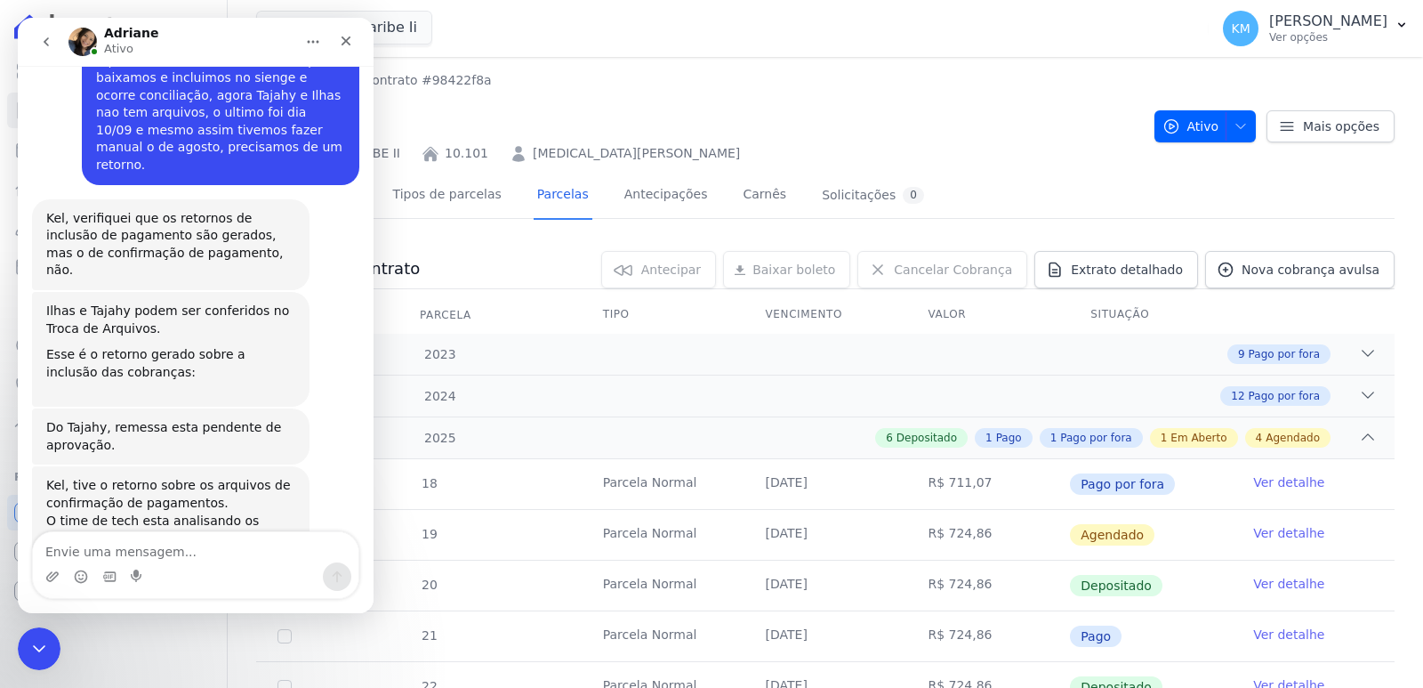
scroll to position [13295, 0]
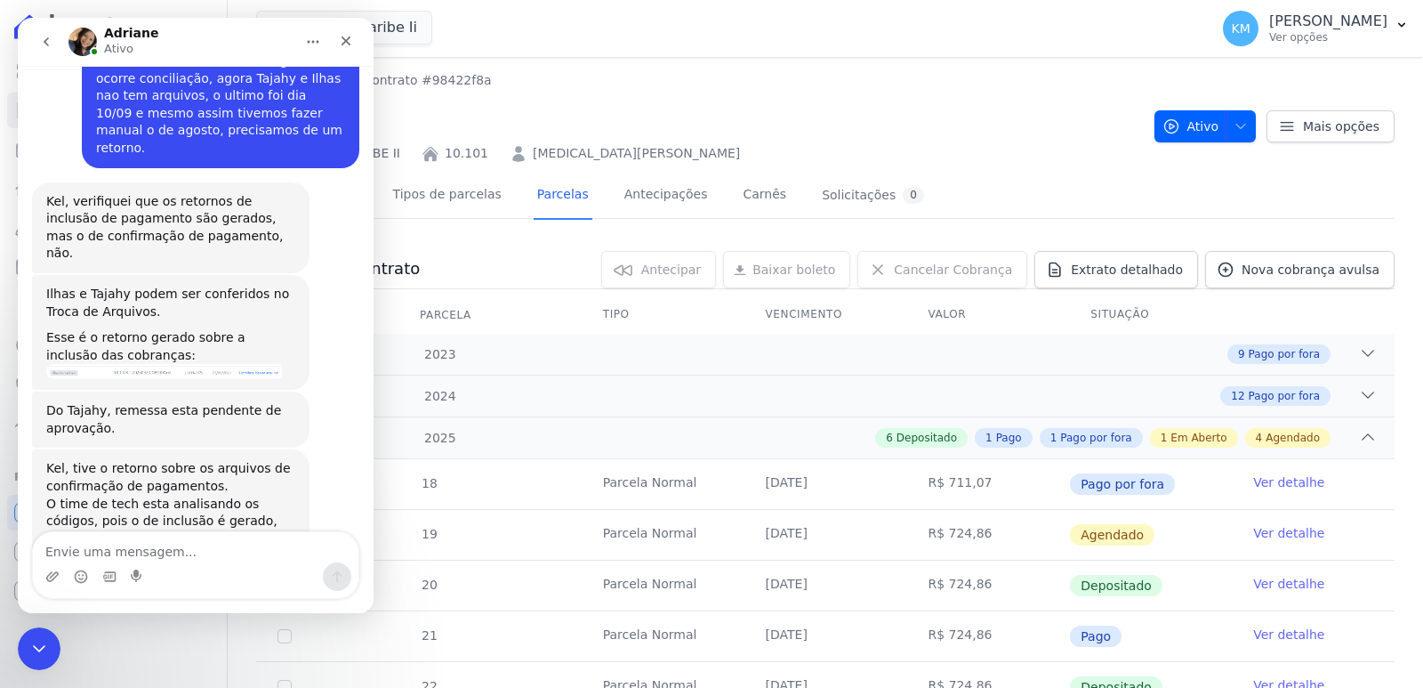
click at [167, 551] on textarea "Envie uma mensagem..." at bounding box center [196, 547] width 326 height 30
click at [168, 551] on textarea "Envie uma mensagem..." at bounding box center [196, 547] width 326 height 30
type textarea "Bom dia, tudo bem?"
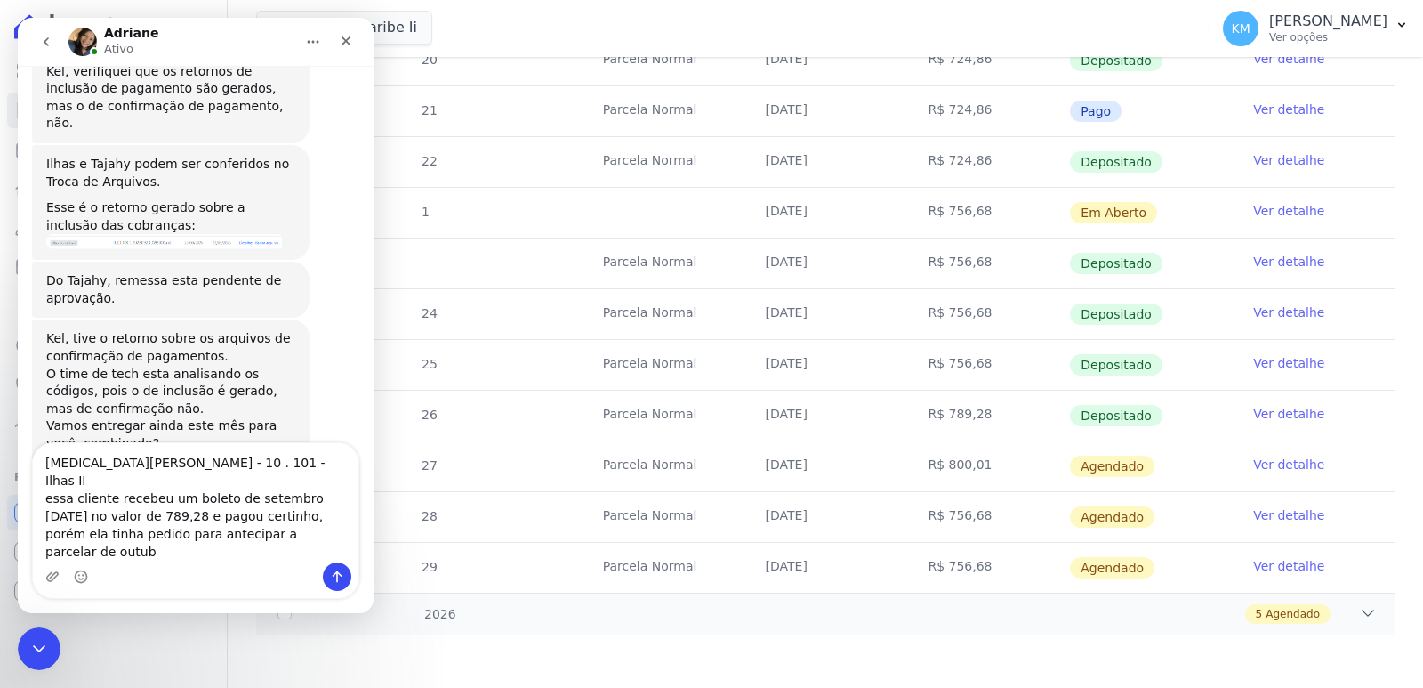
scroll to position [13442, 0]
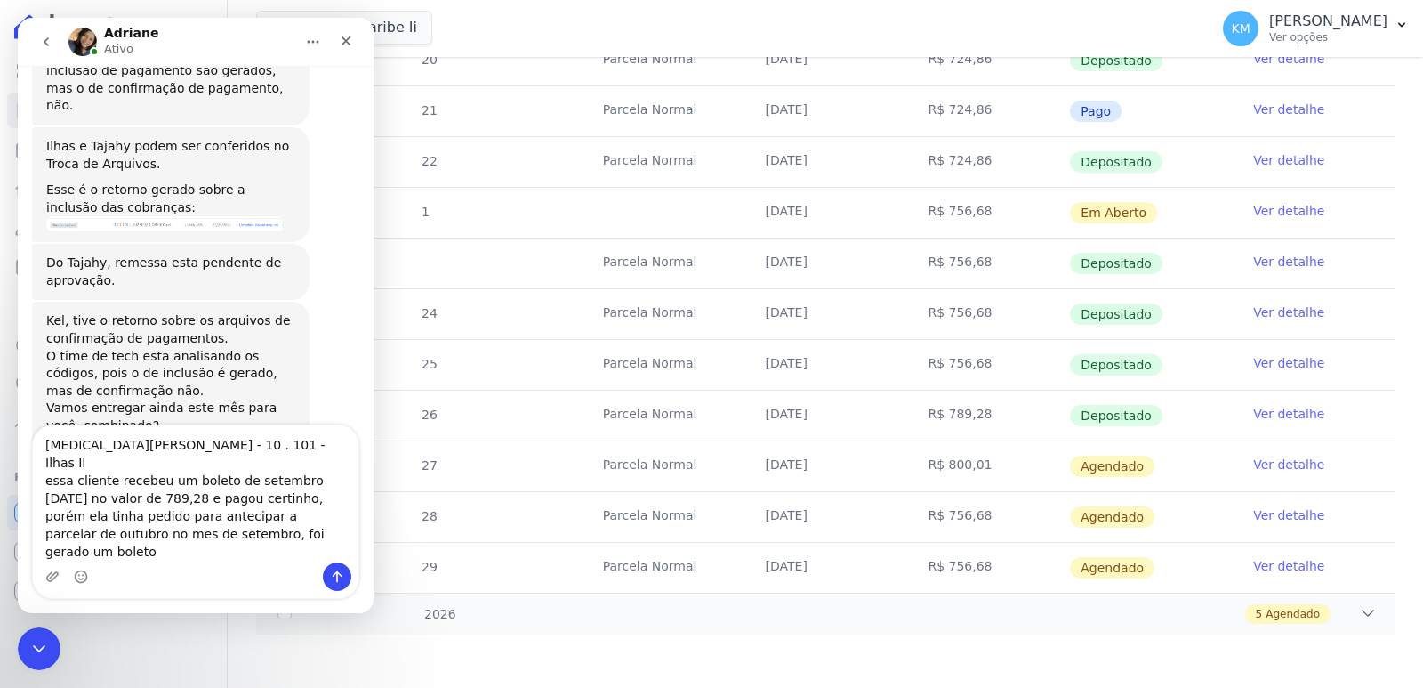
type textarea "[MEDICAL_DATA][PERSON_NAME] - 10 . 101 - Ilhas II essa cliente recebeu um bolet…"
click at [1258, 415] on link "Ver detalhe" at bounding box center [1288, 414] width 71 height 18
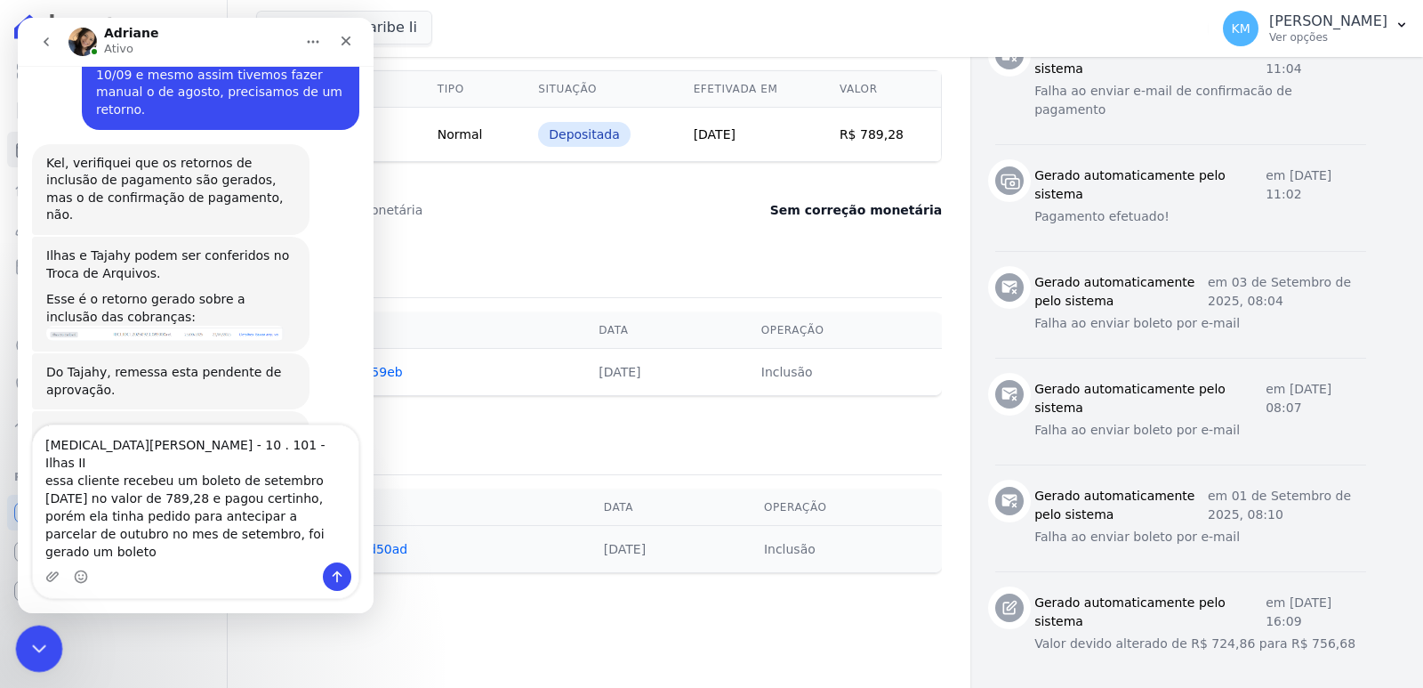
scroll to position [13442, 0]
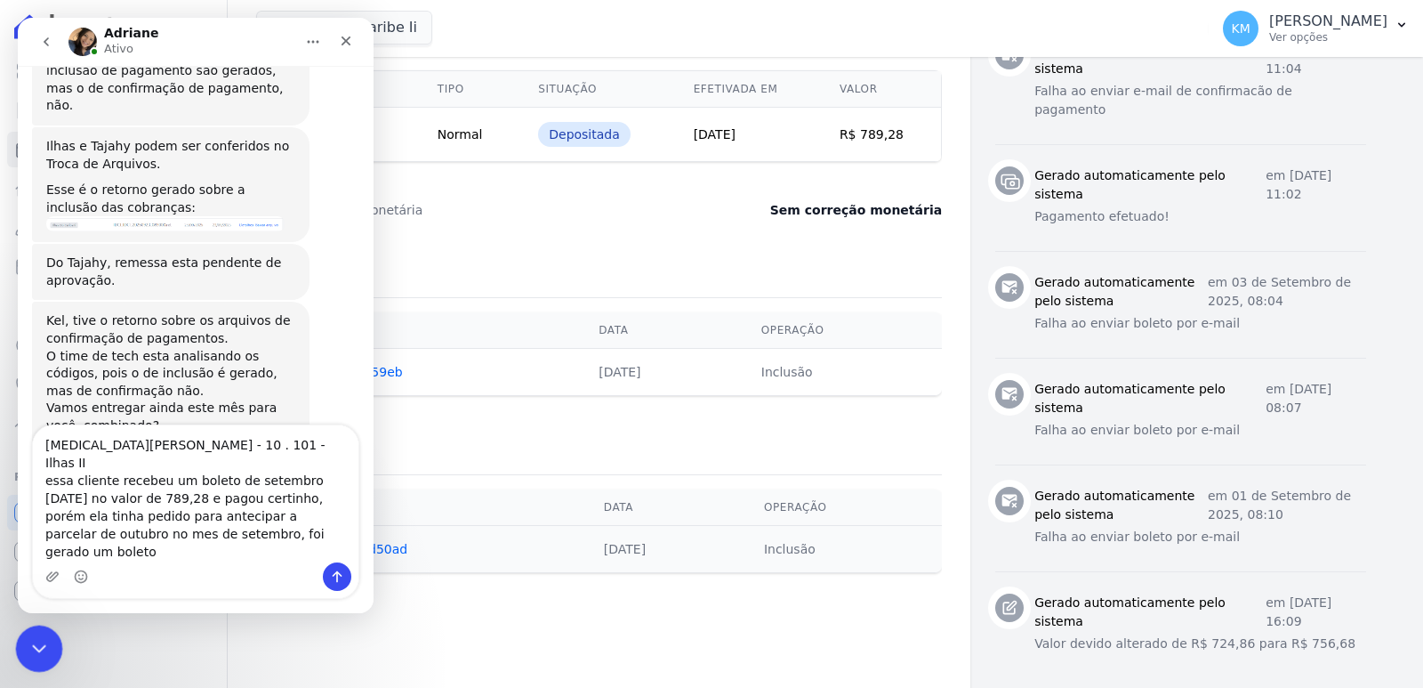
drag, startPoint x: 49, startPoint y: 634, endPoint x: 575, endPoint y: 1044, distance: 666.3
click at [51, 633] on div "Encerramento do Messenger da Intercom" at bounding box center [36, 646] width 43 height 43
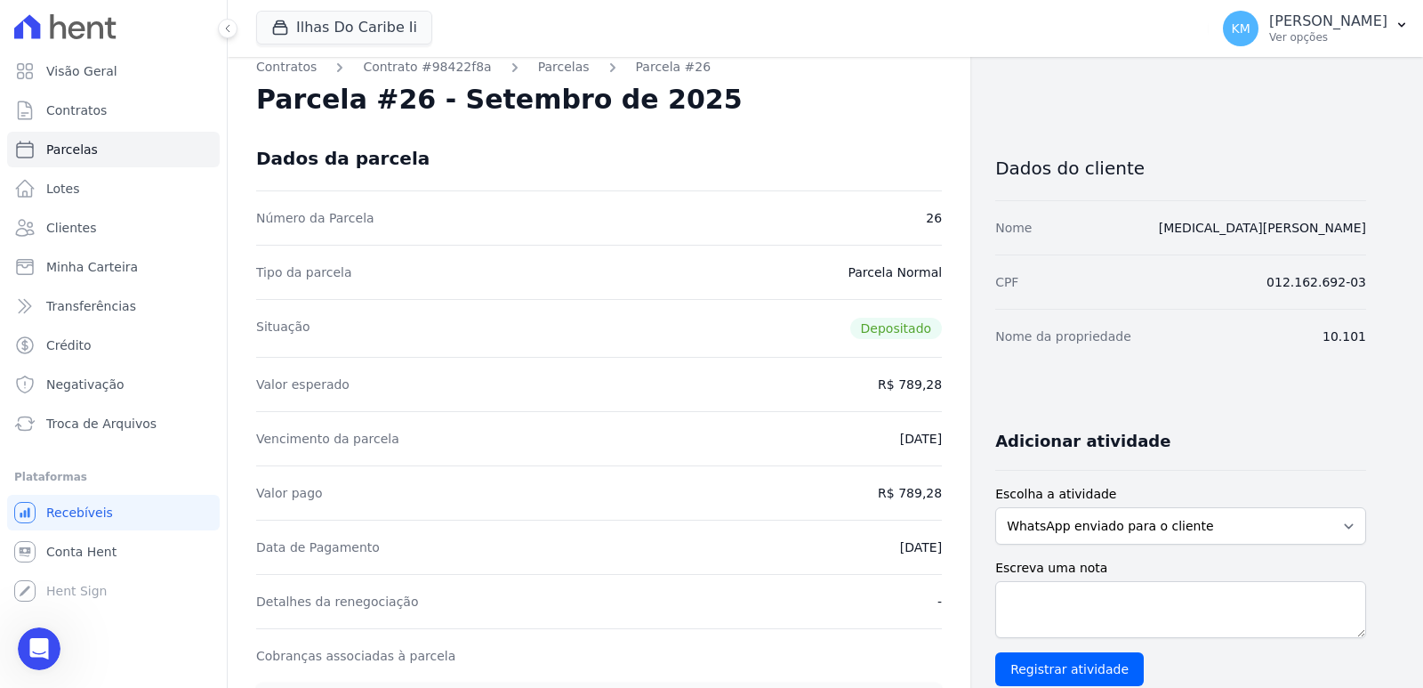
scroll to position [0, 0]
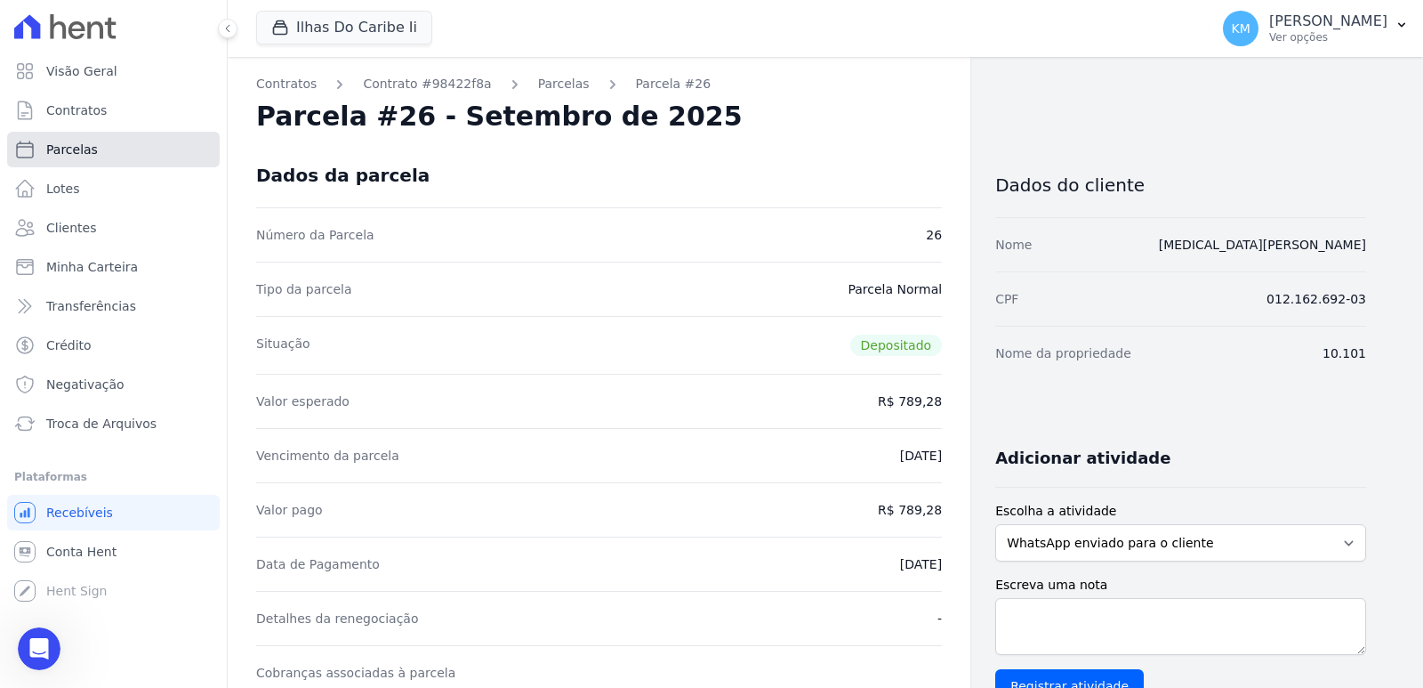
click at [85, 150] on span "Parcelas" at bounding box center [72, 150] width 52 height 18
select select
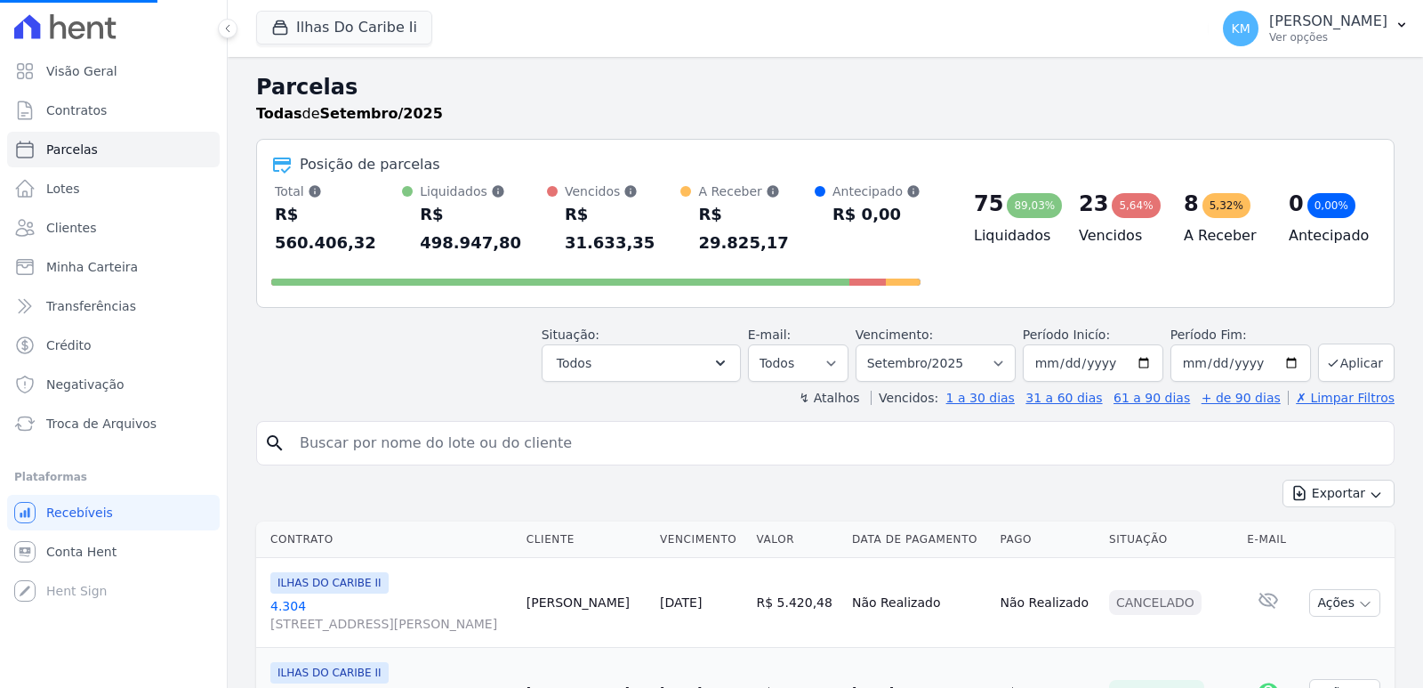
click at [367, 425] on input "search" at bounding box center [838, 443] width 1098 height 36
select select
type input "yasmim"
select select
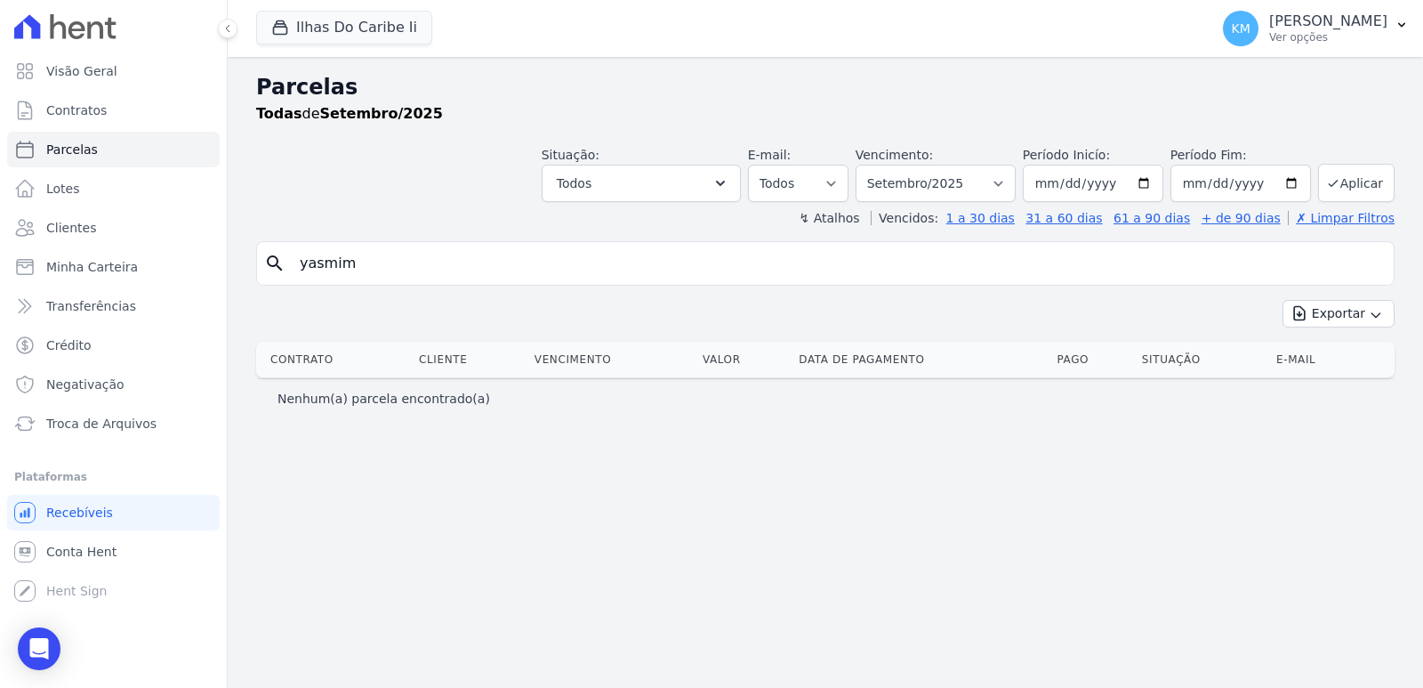
click at [348, 263] on input "yasmim" at bounding box center [838, 264] width 1098 height 36
type input "[MEDICAL_DATA]"
select select
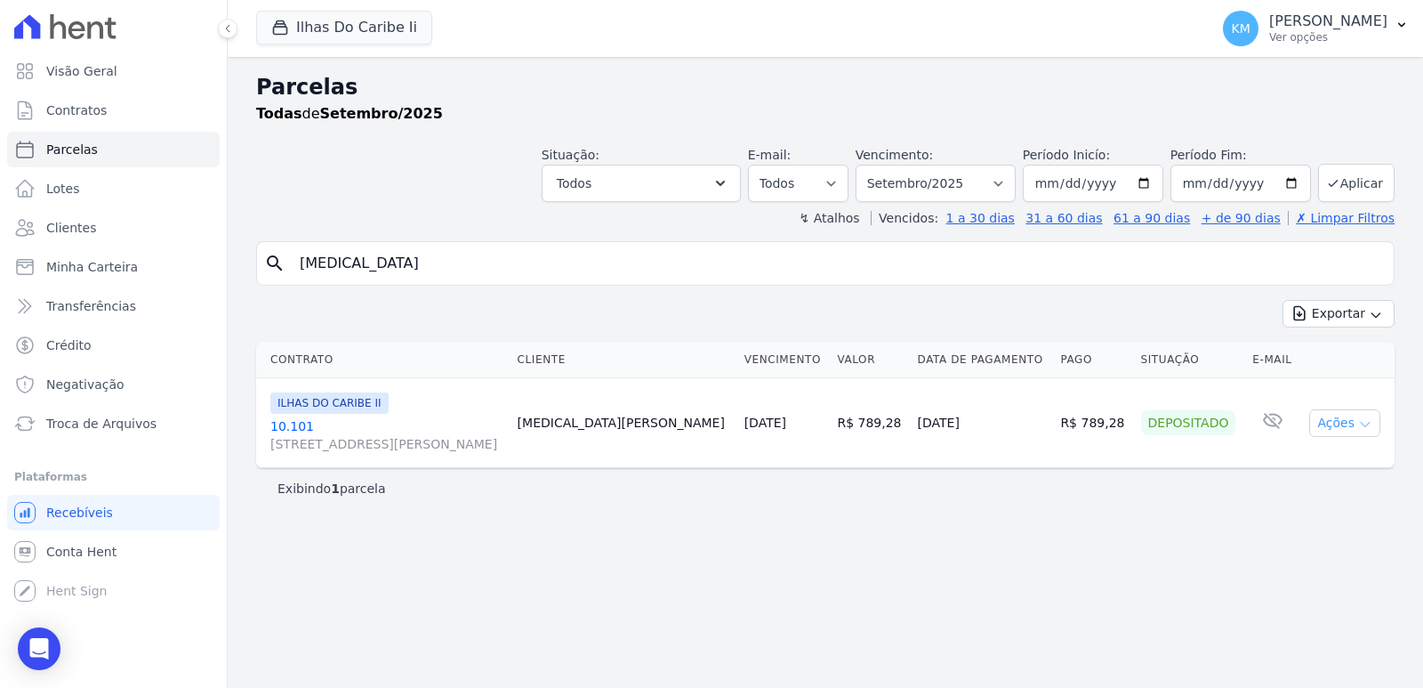
click at [1359, 432] on button "Ações" at bounding box center [1345, 423] width 71 height 28
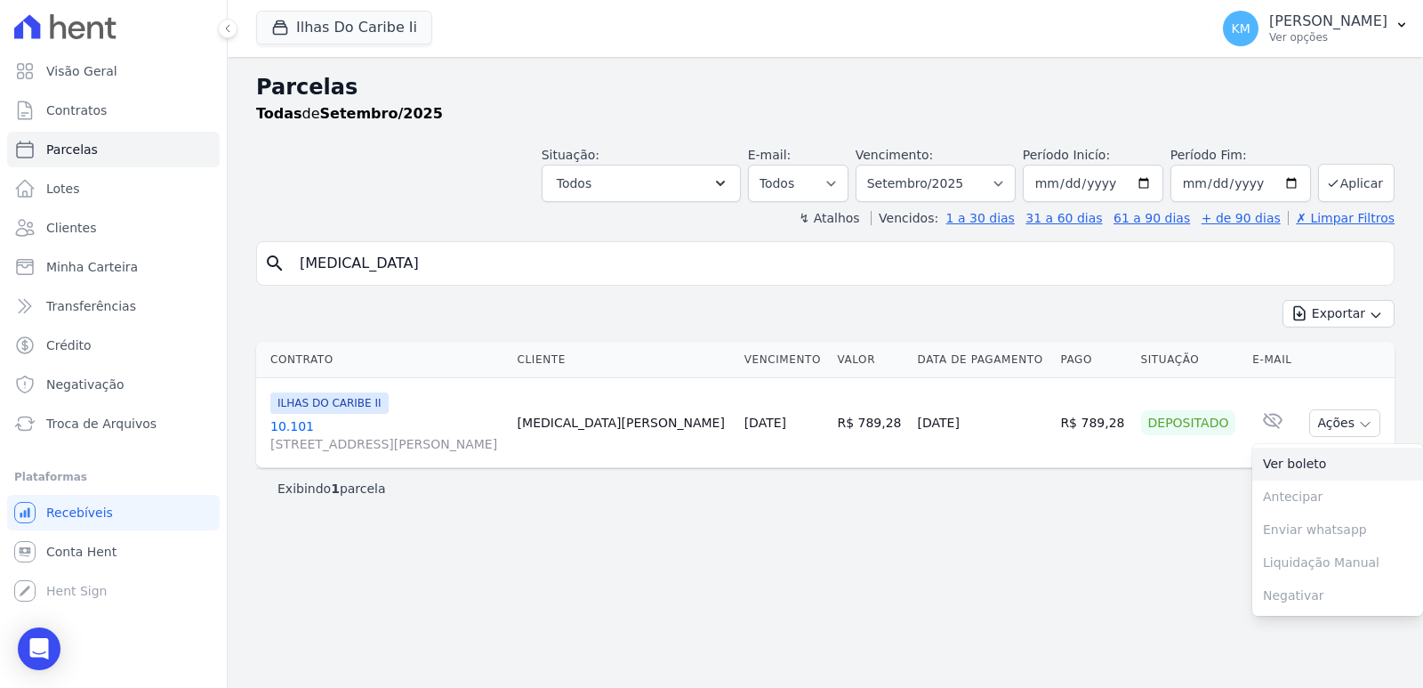
click at [1290, 460] on link "Ver boleto" at bounding box center [1338, 463] width 171 height 33
click at [935, 182] on select "Filtrar por período ──────── Todos os meses Agosto/2022 Setembro/2022 Outubro/2…" at bounding box center [936, 183] width 160 height 37
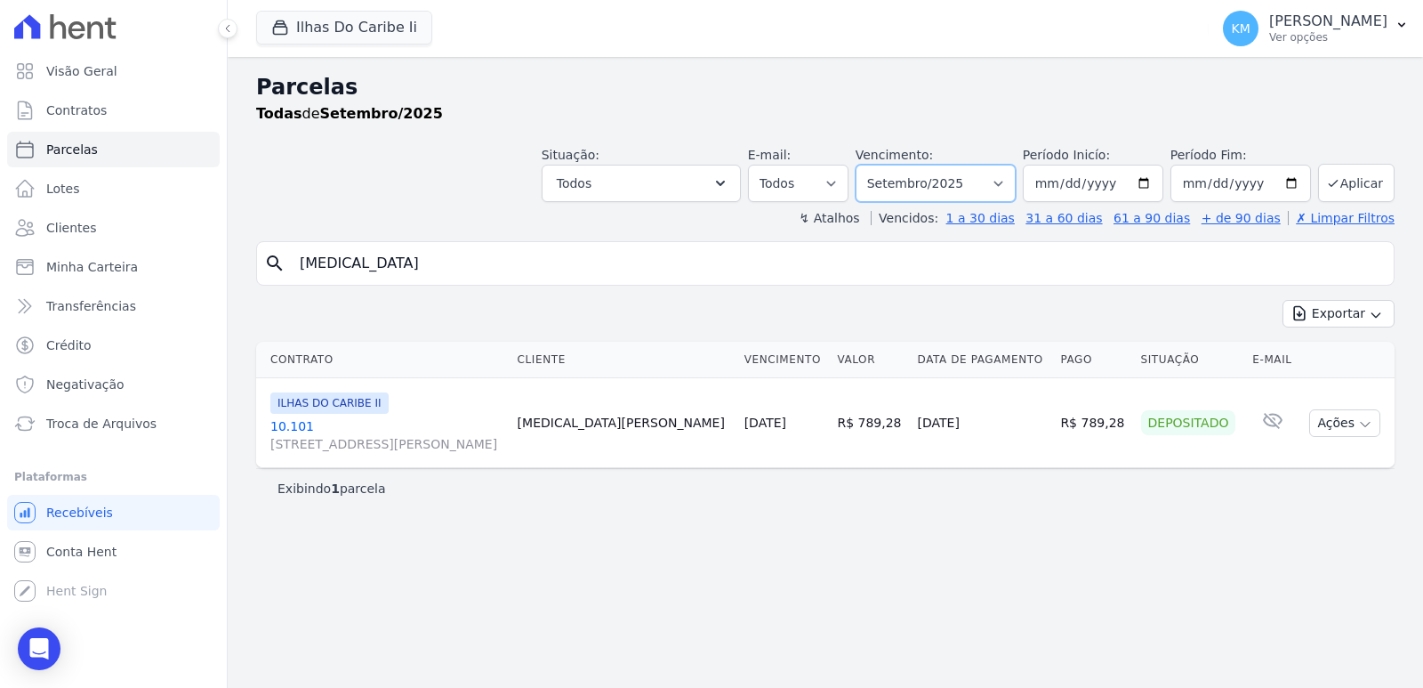
select select "10/2025"
click at [881, 165] on select "Filtrar por período ──────── Todos os meses Agosto/2022 Setembro/2022 Outubro/2…" at bounding box center [936, 183] width 160 height 37
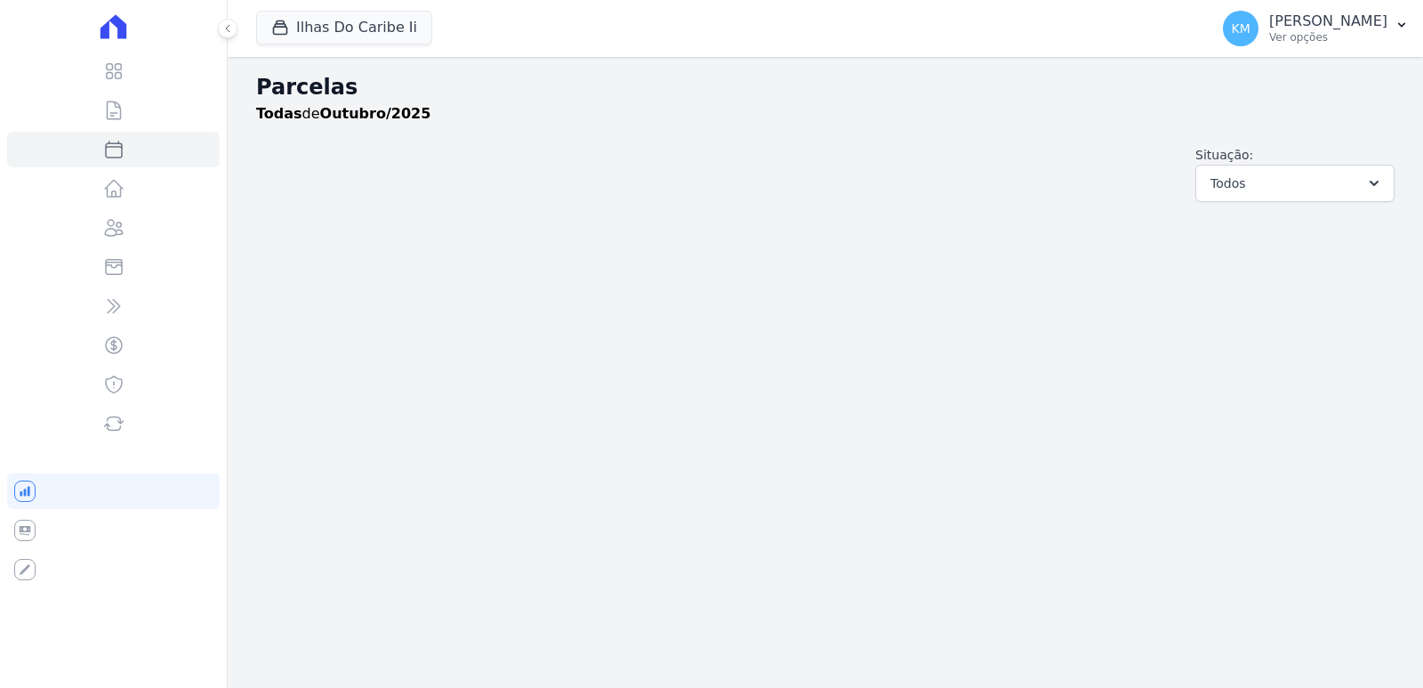
select select
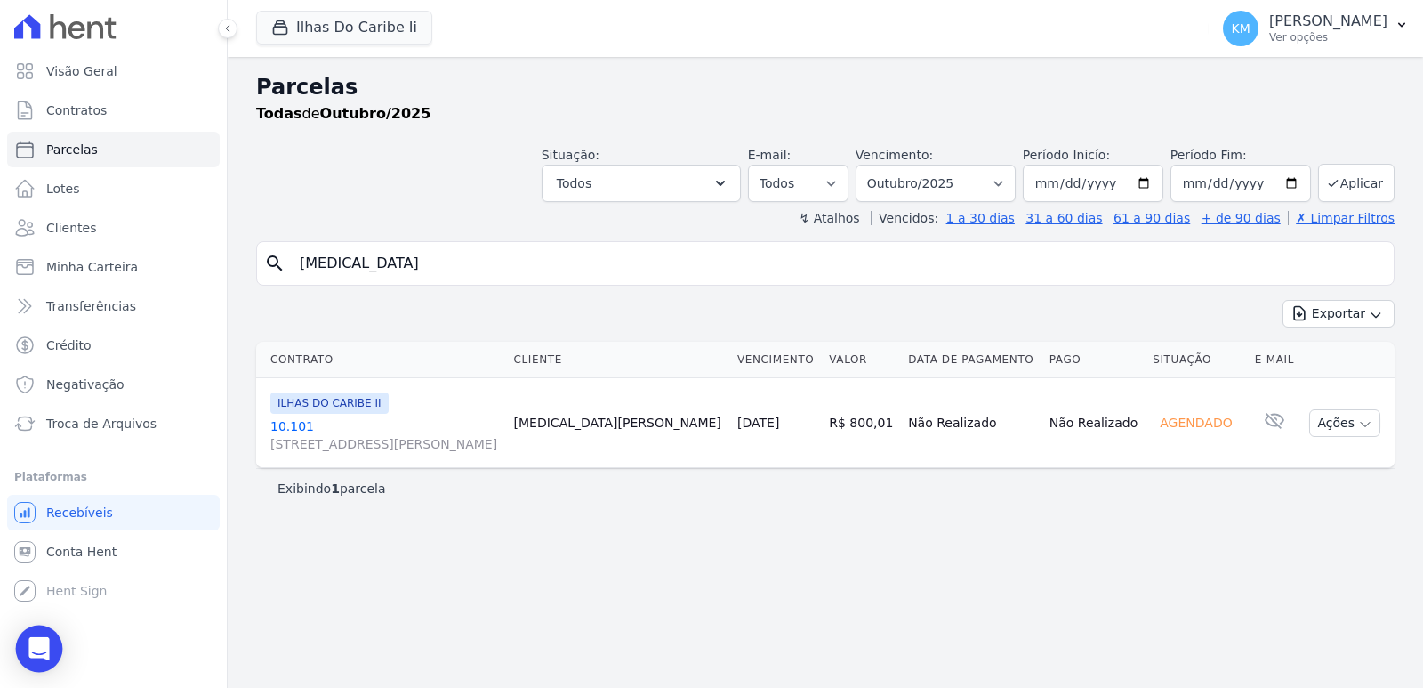
click at [36, 651] on icon "Open Intercom Messenger" at bounding box center [38, 648] width 20 height 23
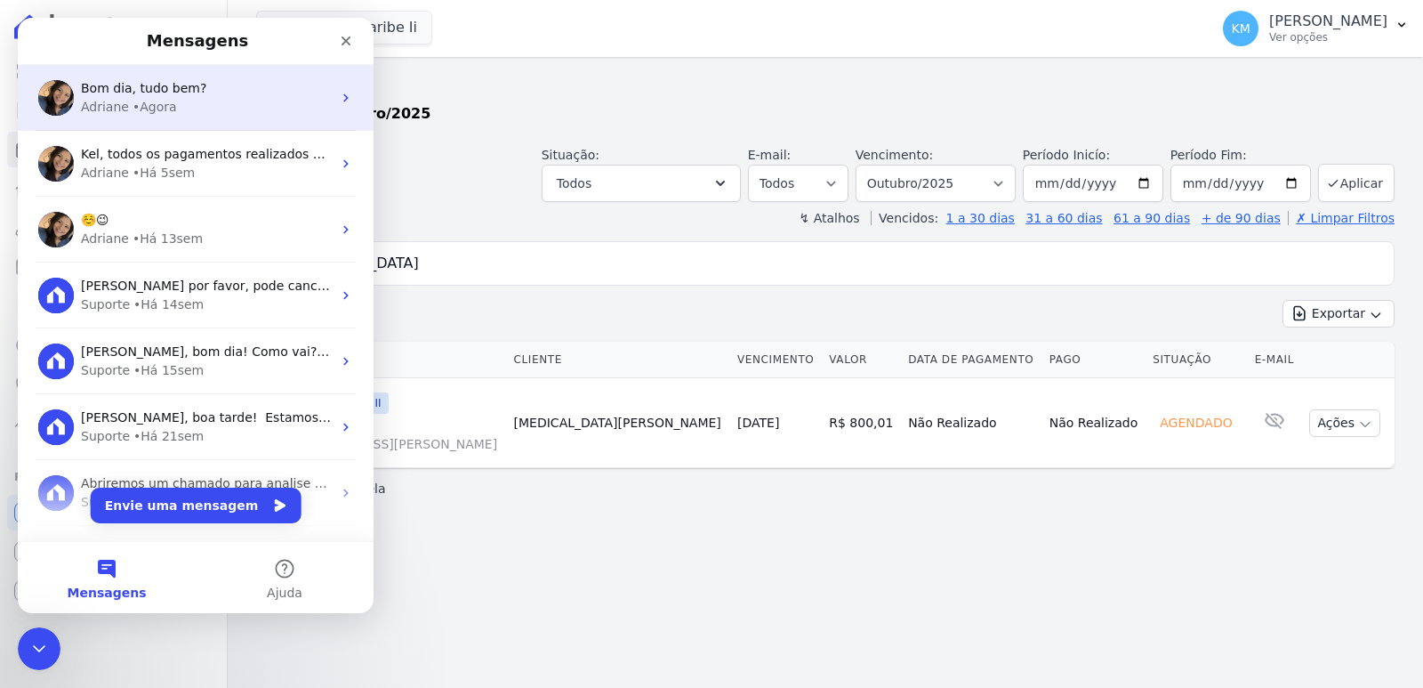
click at [135, 93] on span "Bom dia, tudo bem?" at bounding box center [143, 88] width 125 height 14
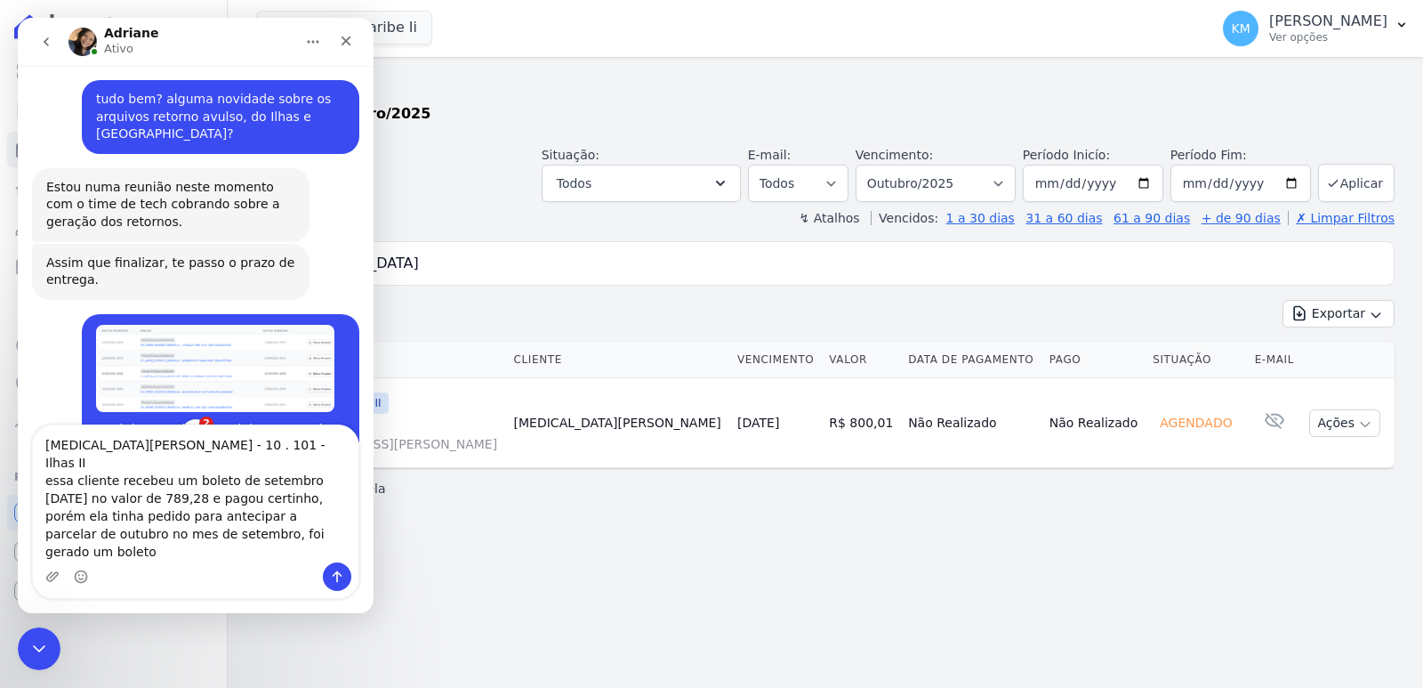
scroll to position [13553, 0]
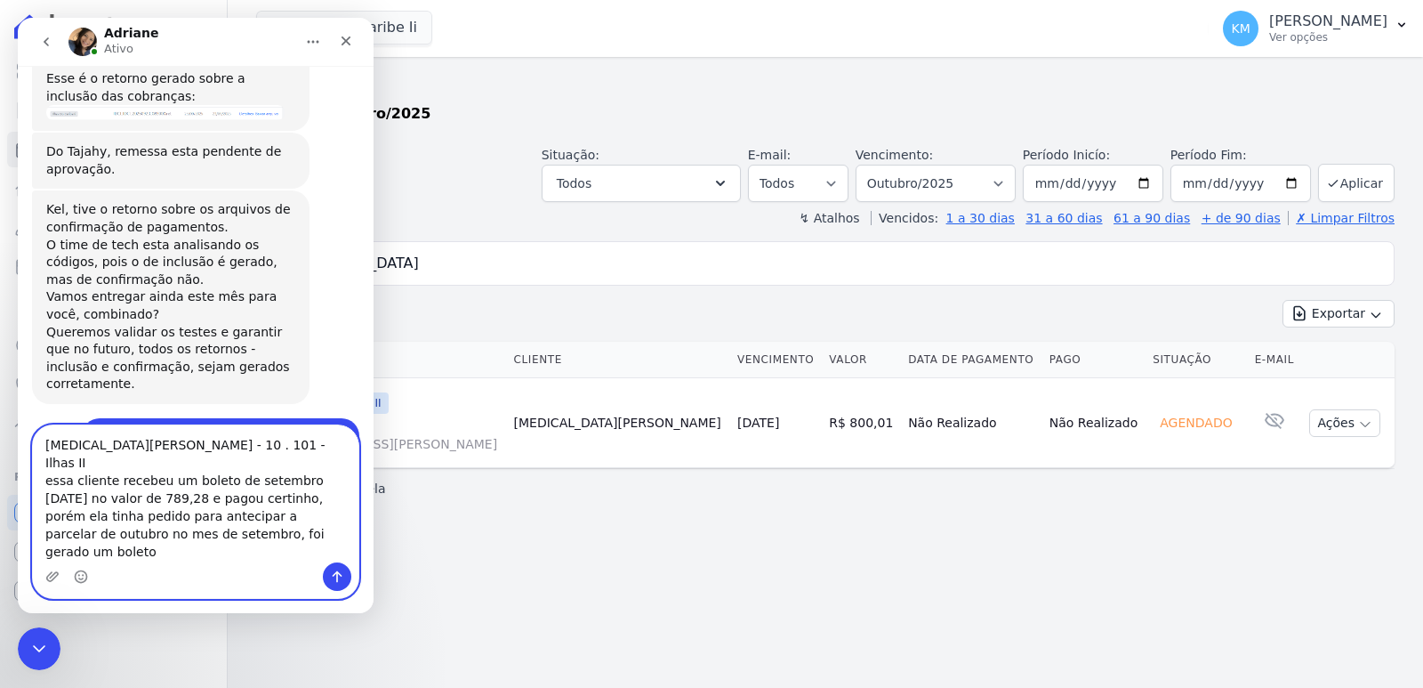
drag, startPoint x: 314, startPoint y: 531, endPoint x: 318, endPoint y: 552, distance: 21.8
click at [314, 532] on textarea "[MEDICAL_DATA][PERSON_NAME] - 10 . 101 - Ilhas II essa cliente recebeu um bolet…" at bounding box center [196, 493] width 326 height 137
click at [337, 550] on textarea "[MEDICAL_DATA][PERSON_NAME] - 10 . 101 - Ilhas II essa cliente recebeu um bolet…" at bounding box center [196, 493] width 326 height 137
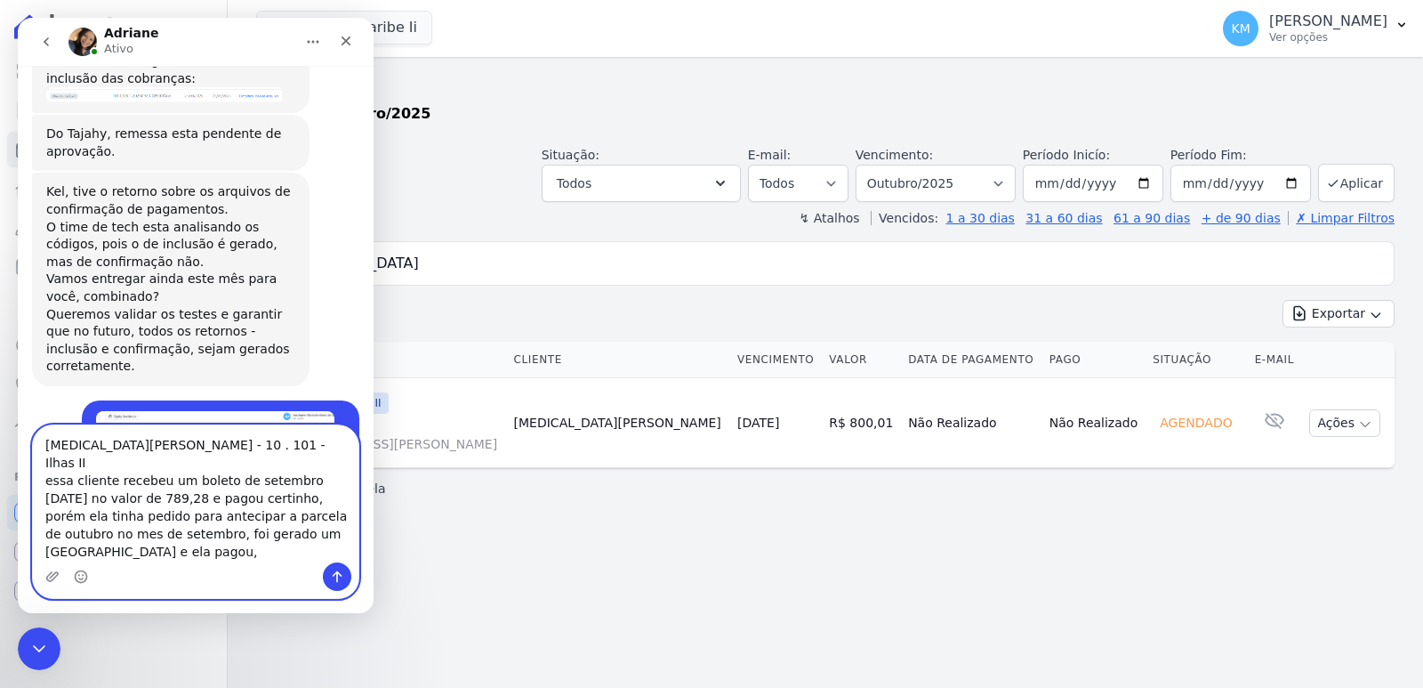
click at [194, 547] on textarea "[MEDICAL_DATA][PERSON_NAME] - 10 . 101 - Ilhas II essa cliente recebeu um bolet…" at bounding box center [196, 493] width 326 height 137
click at [336, 537] on textarea "[MEDICAL_DATA][PERSON_NAME] - 10 . 101 - Ilhas II essa cliente recebeu um bolet…" at bounding box center [196, 493] width 326 height 137
click at [169, 551] on textarea "[MEDICAL_DATA][PERSON_NAME] - 10 . 101 - Ilhas II essa cliente recebeu um bolet…" at bounding box center [196, 493] width 326 height 137
click at [216, 551] on textarea "[MEDICAL_DATA][PERSON_NAME] - 10 . 101 - Ilhas II essa cliente recebeu um bolet…" at bounding box center [196, 493] width 326 height 137
click at [230, 550] on textarea "[MEDICAL_DATA][PERSON_NAME] - 10 . 101 - Ilhas II essa cliente recebeu um bolet…" at bounding box center [196, 493] width 326 height 137
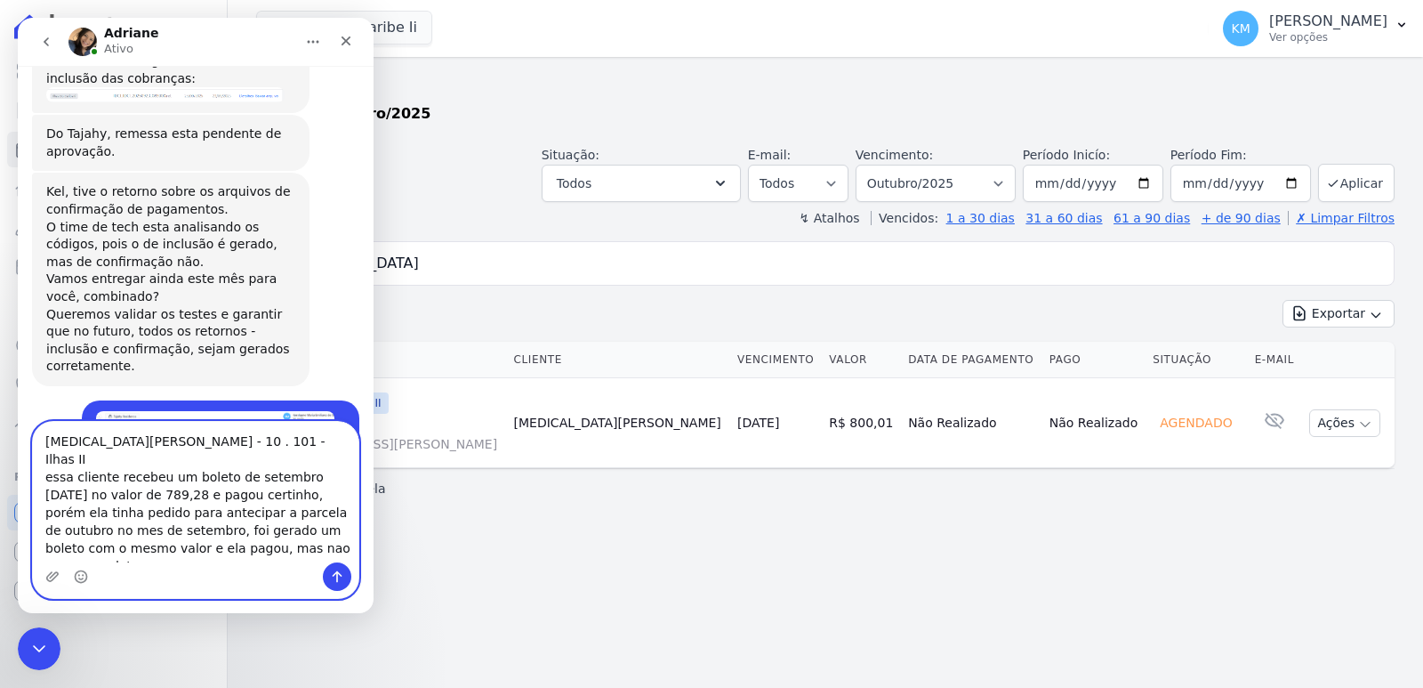
scroll to position [13589, 0]
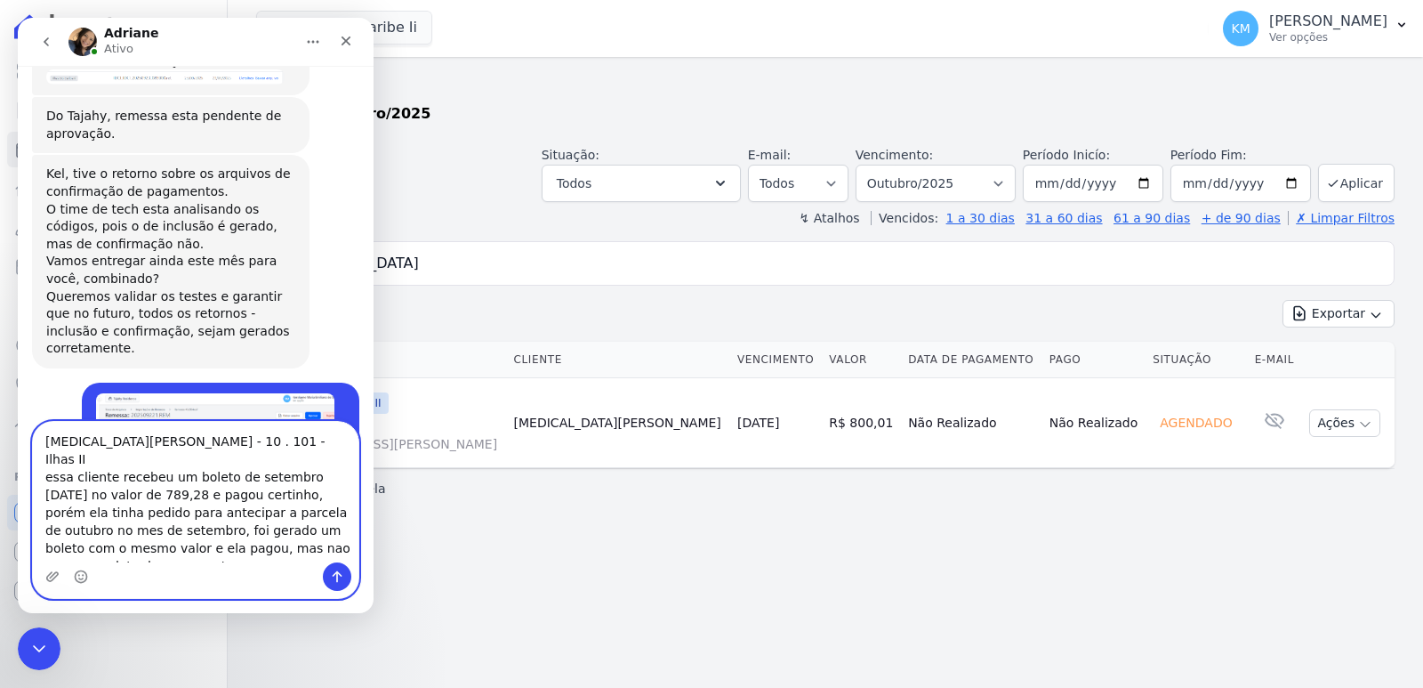
type textarea "[MEDICAL_DATA][PERSON_NAME] - 10 . 101 - Ilhas II essa cliente recebeu um bolet…"
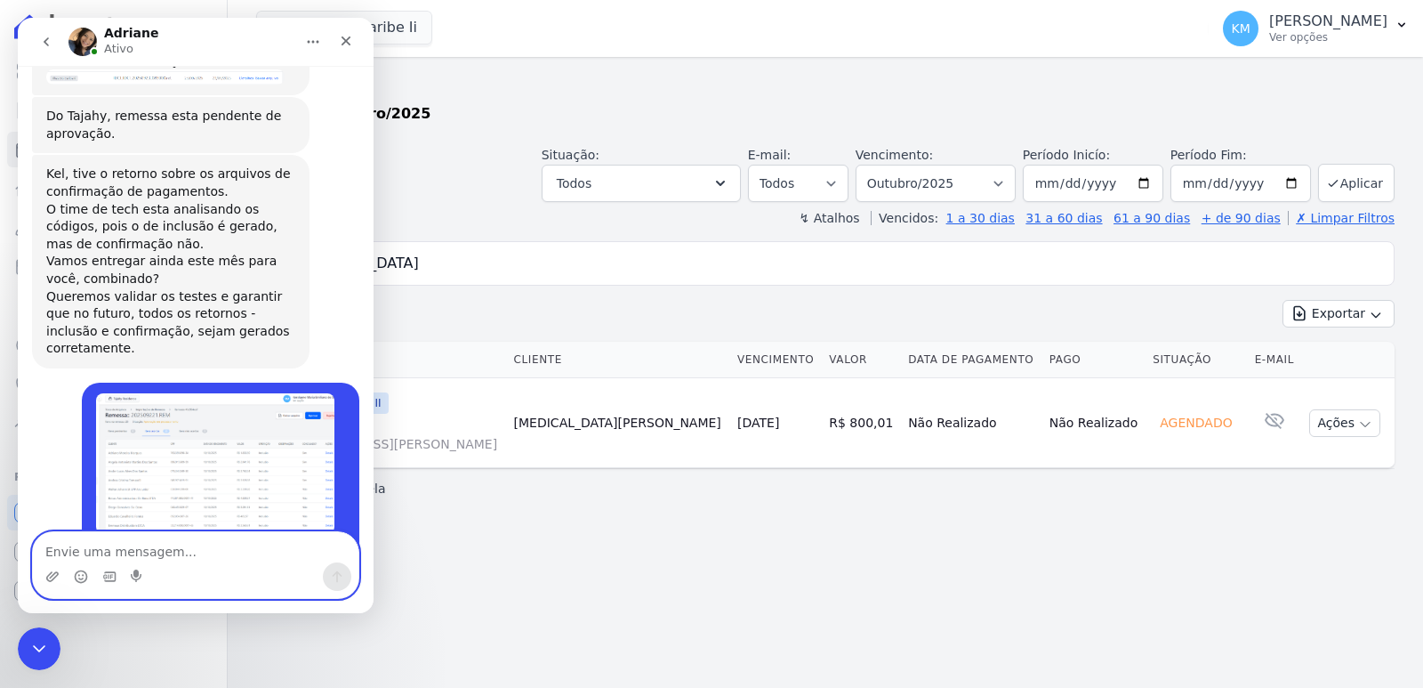
scroll to position [13674, 0]
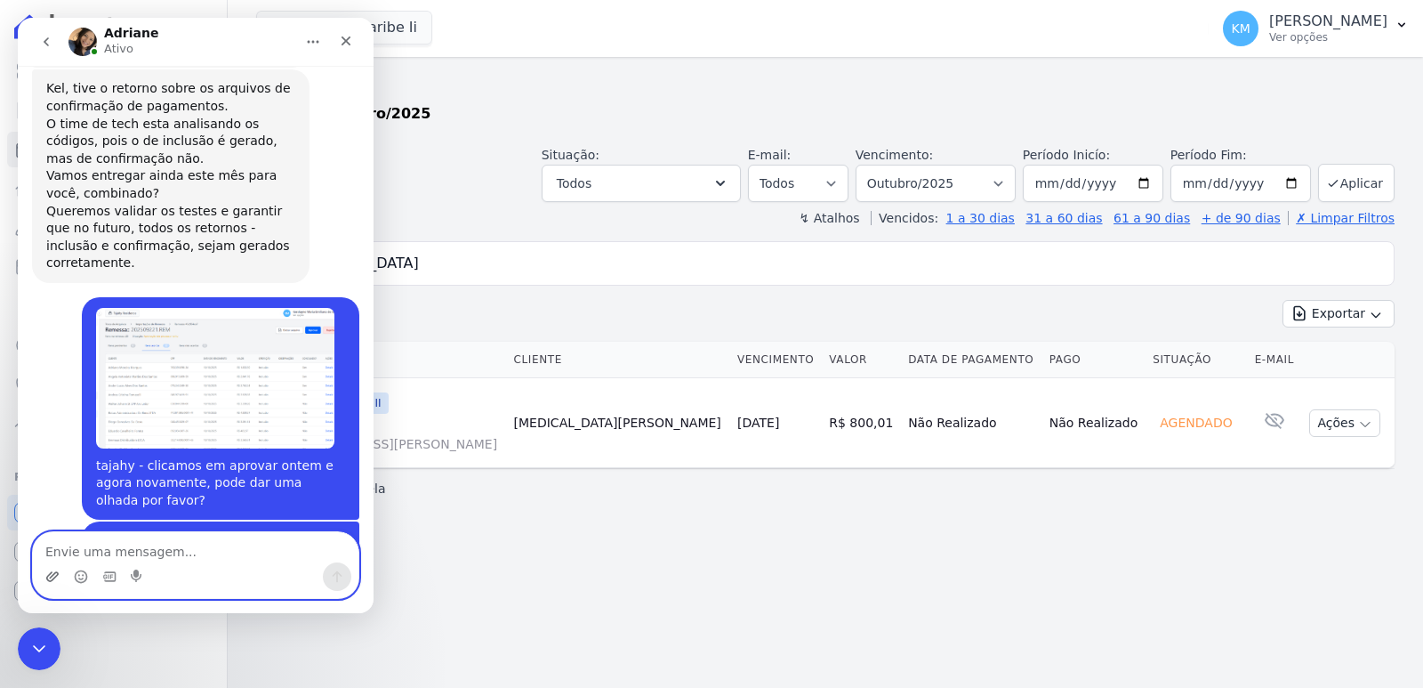
click at [45, 576] on icon "Upload do anexo" at bounding box center [52, 576] width 14 height 14
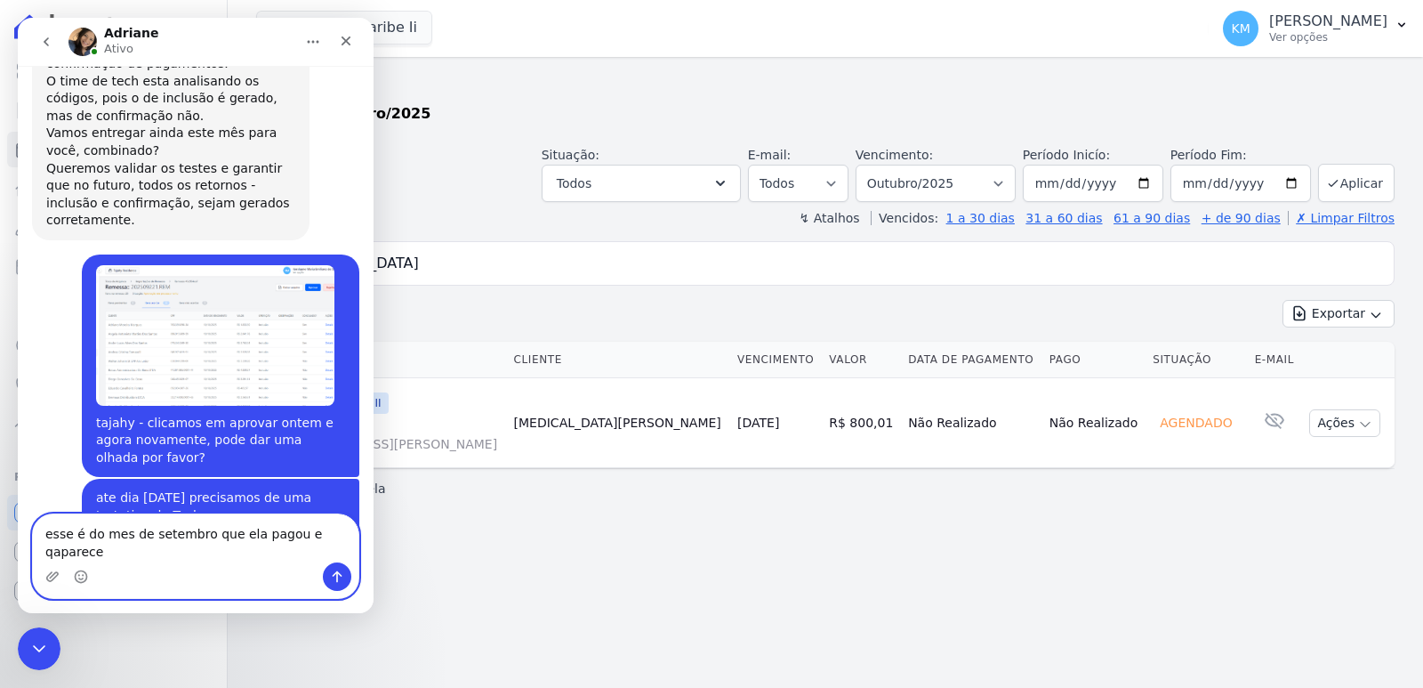
click at [294, 546] on textarea "esse é do mes de setembro que ela pagou e qaparece" at bounding box center [196, 538] width 326 height 48
click at [298, 558] on textarea "esse é do mes de setembro que ela pagou e qaparece" at bounding box center [196, 538] width 326 height 48
type textarea "esse é do mes de setembro que ela pagou e aparece"
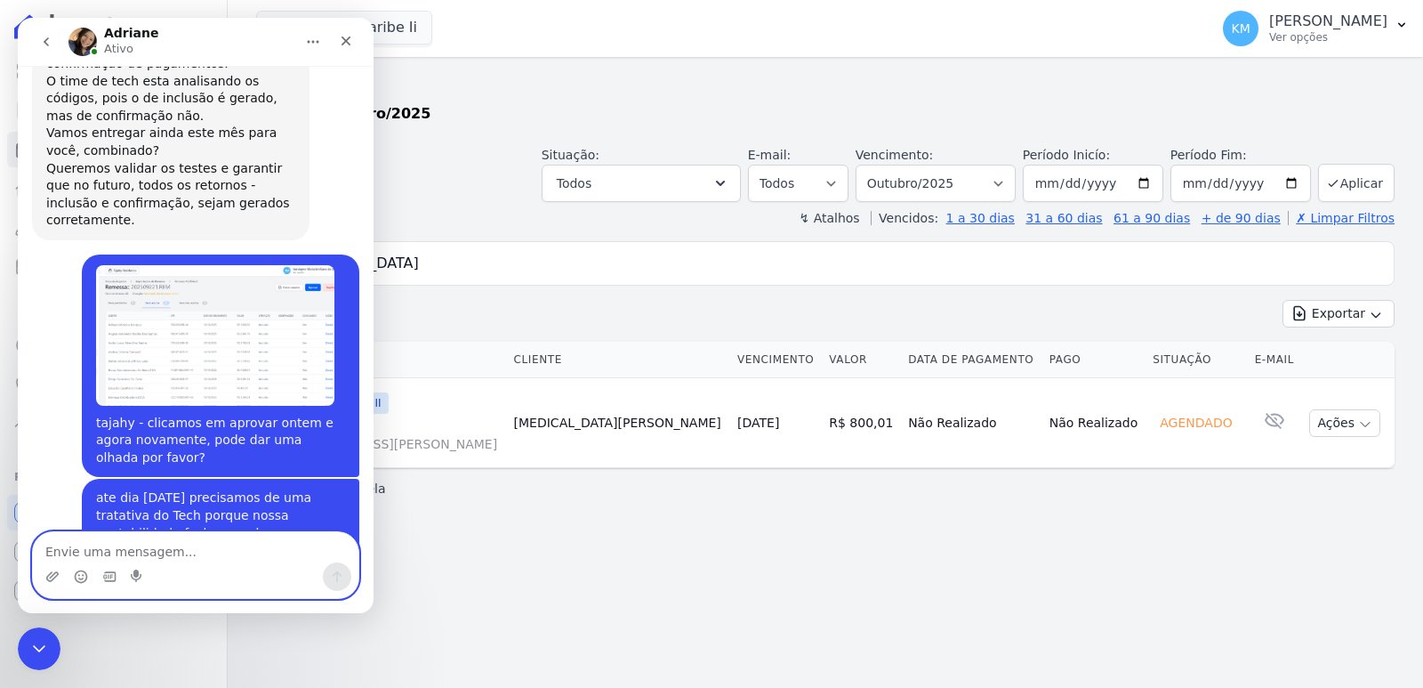
scroll to position [13776, 0]
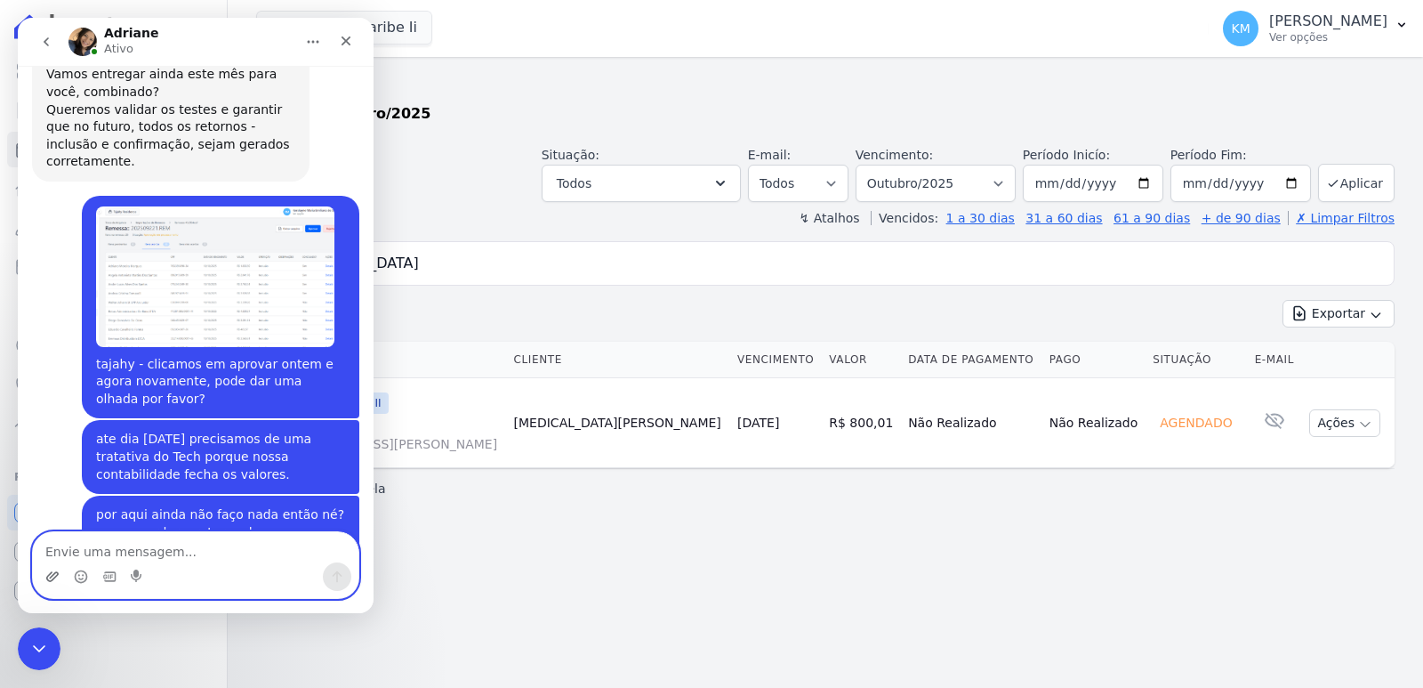
click at [55, 574] on icon "Upload do anexo" at bounding box center [52, 576] width 14 height 14
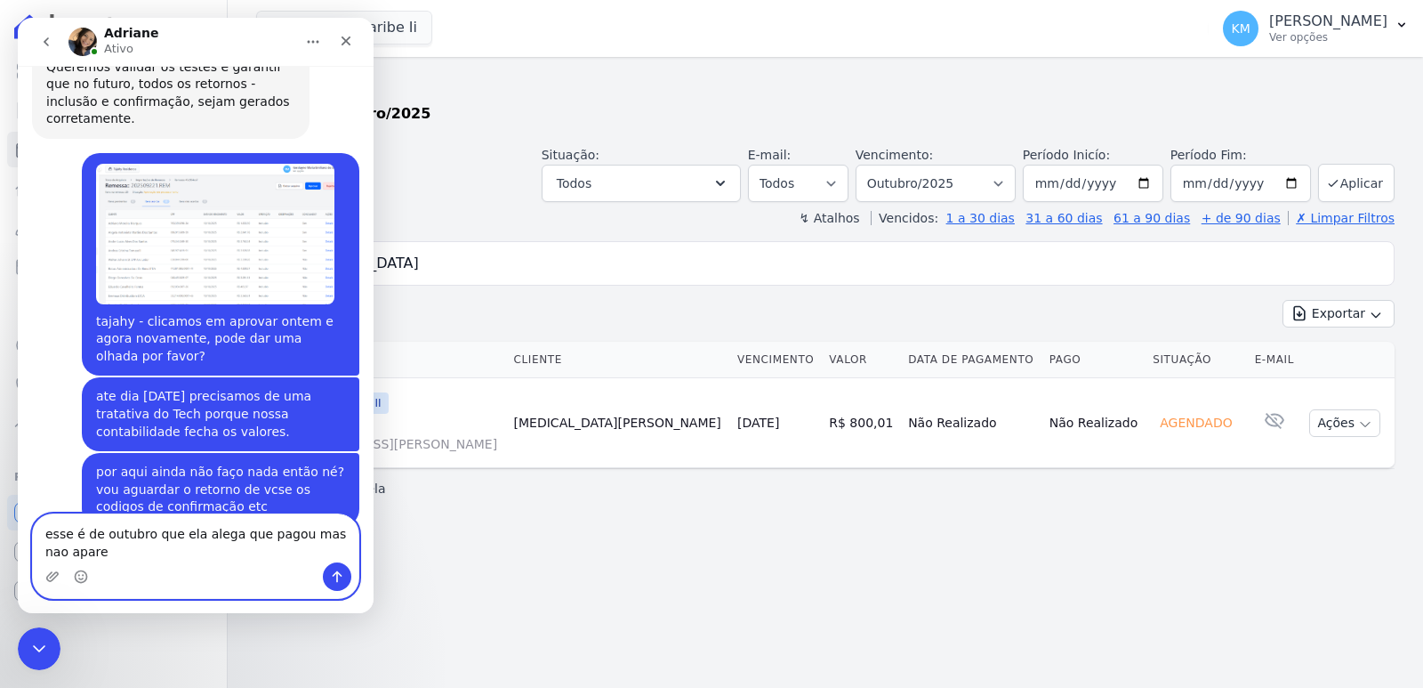
scroll to position [13836, 0]
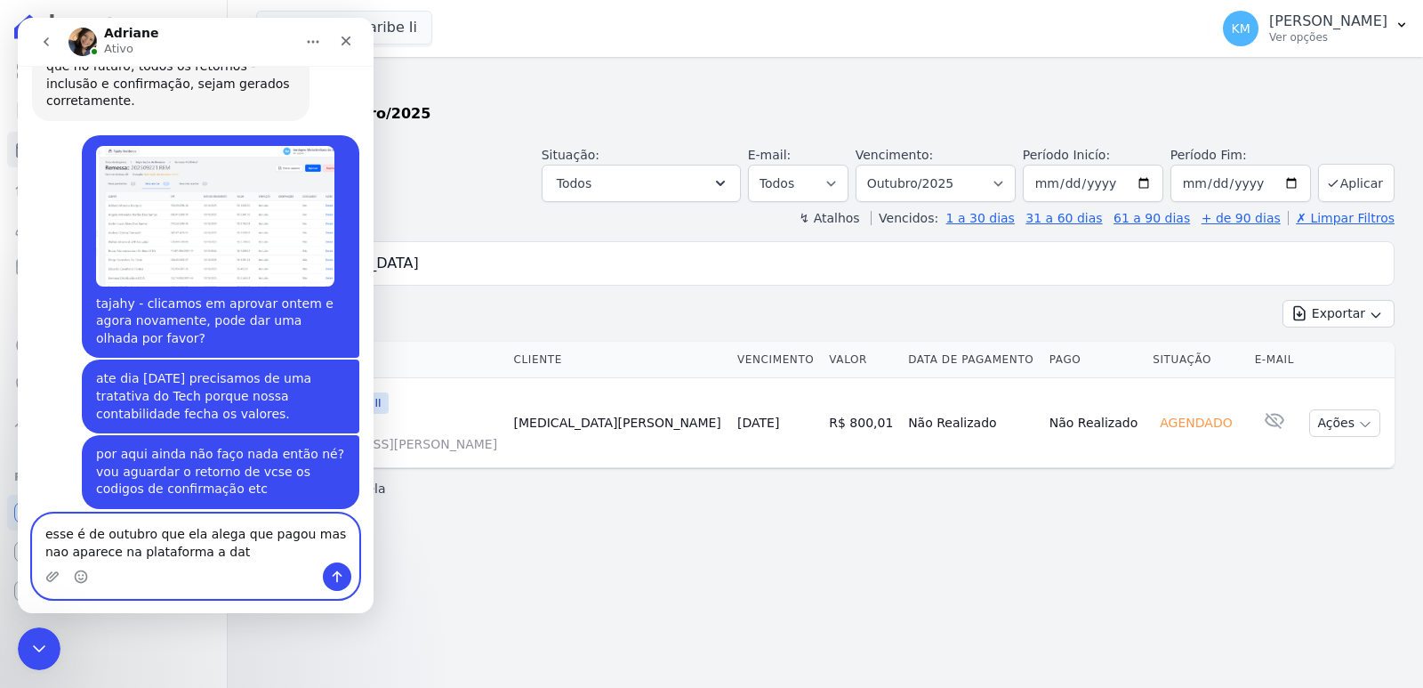
type textarea "esse é de outubro que ela alega que pagou mas nao aparece na plataforma a data"
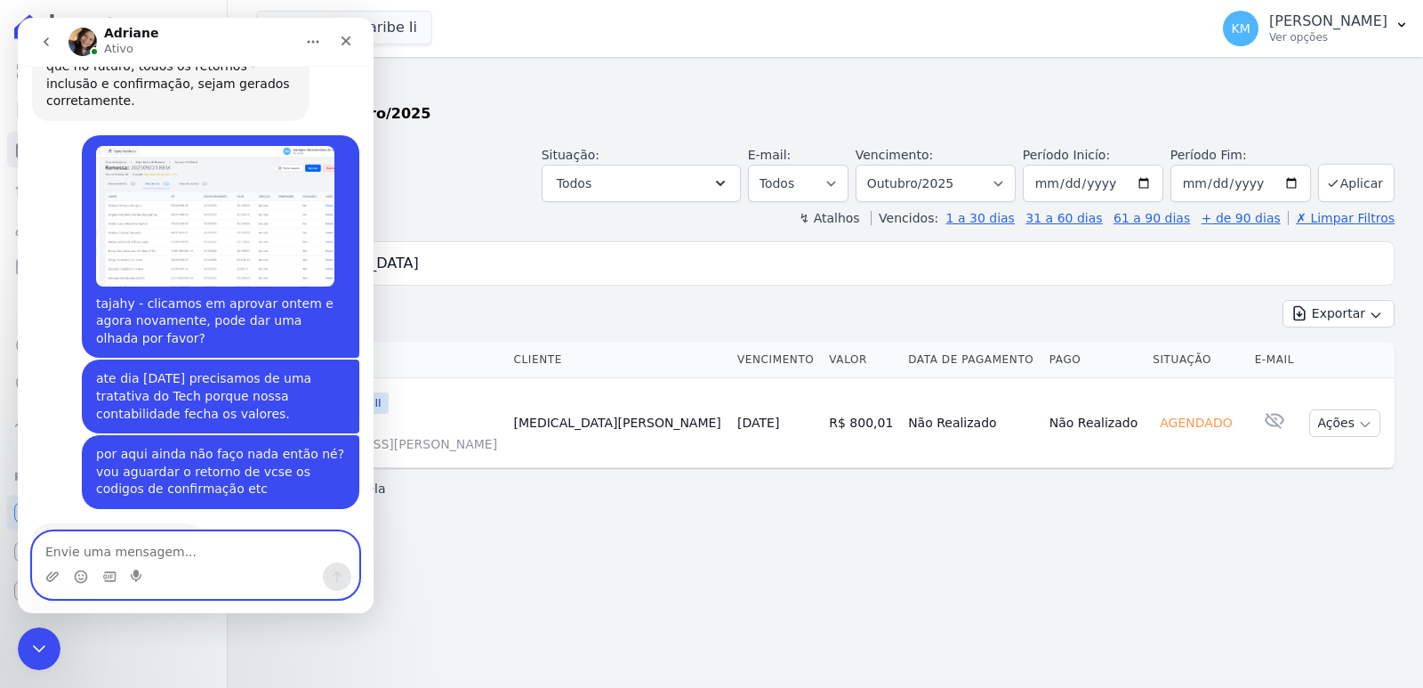
scroll to position [13876, 0]
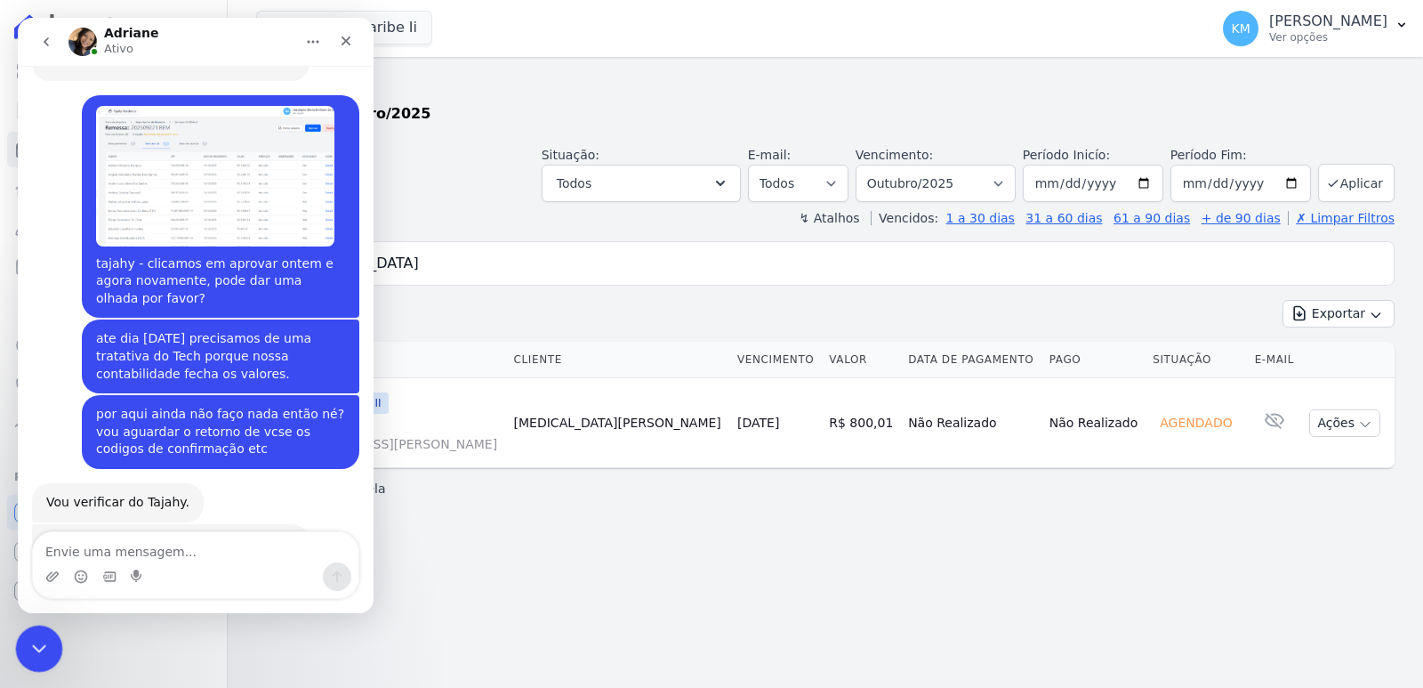
drag, startPoint x: 36, startPoint y: 653, endPoint x: 640, endPoint y: 642, distance: 604.2
click at [35, 654] on icon "Encerramento do Messenger da Intercom" at bounding box center [36, 645] width 21 height 21
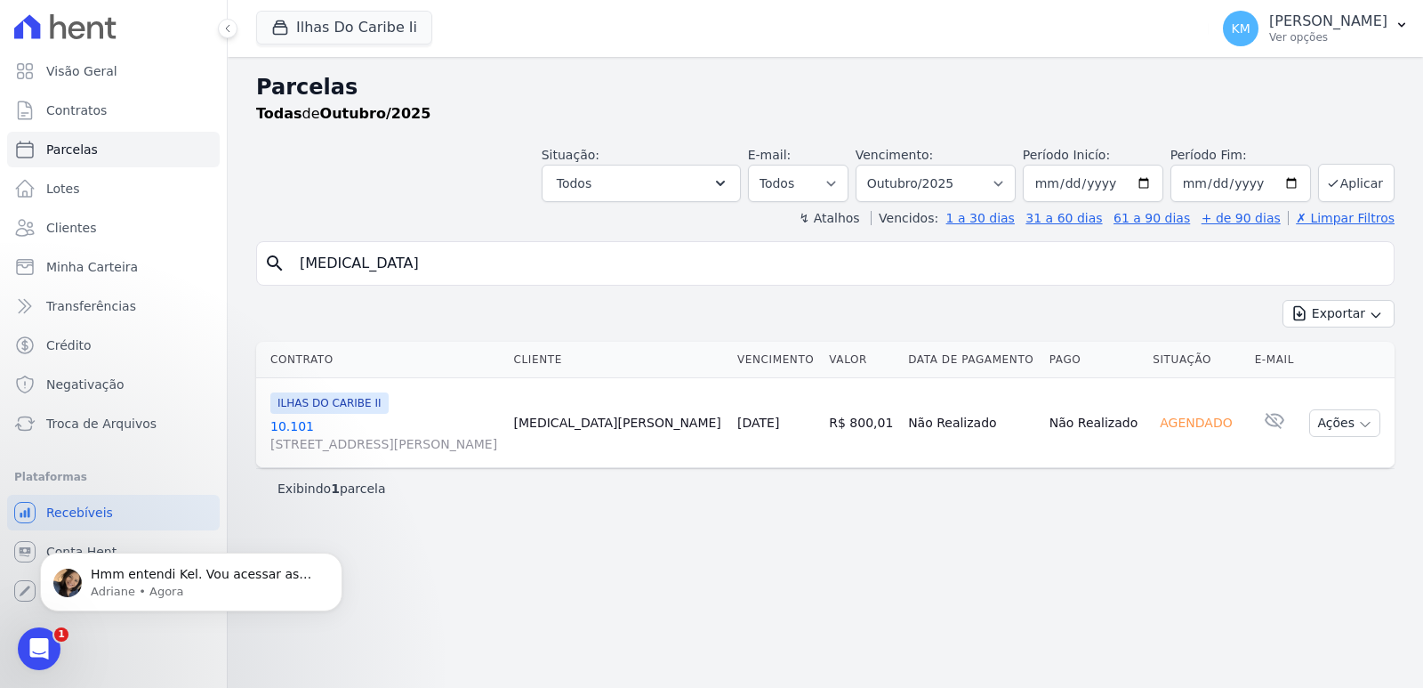
scroll to position [13994, 0]
click at [861, 583] on div "Parcelas Todas de Outubro/2025 Situação: Agendado Em Aberto Pago Processando Ca…" at bounding box center [826, 372] width 1196 height 631
click at [236, 593] on p "Adriane • Agora" at bounding box center [206, 592] width 230 height 16
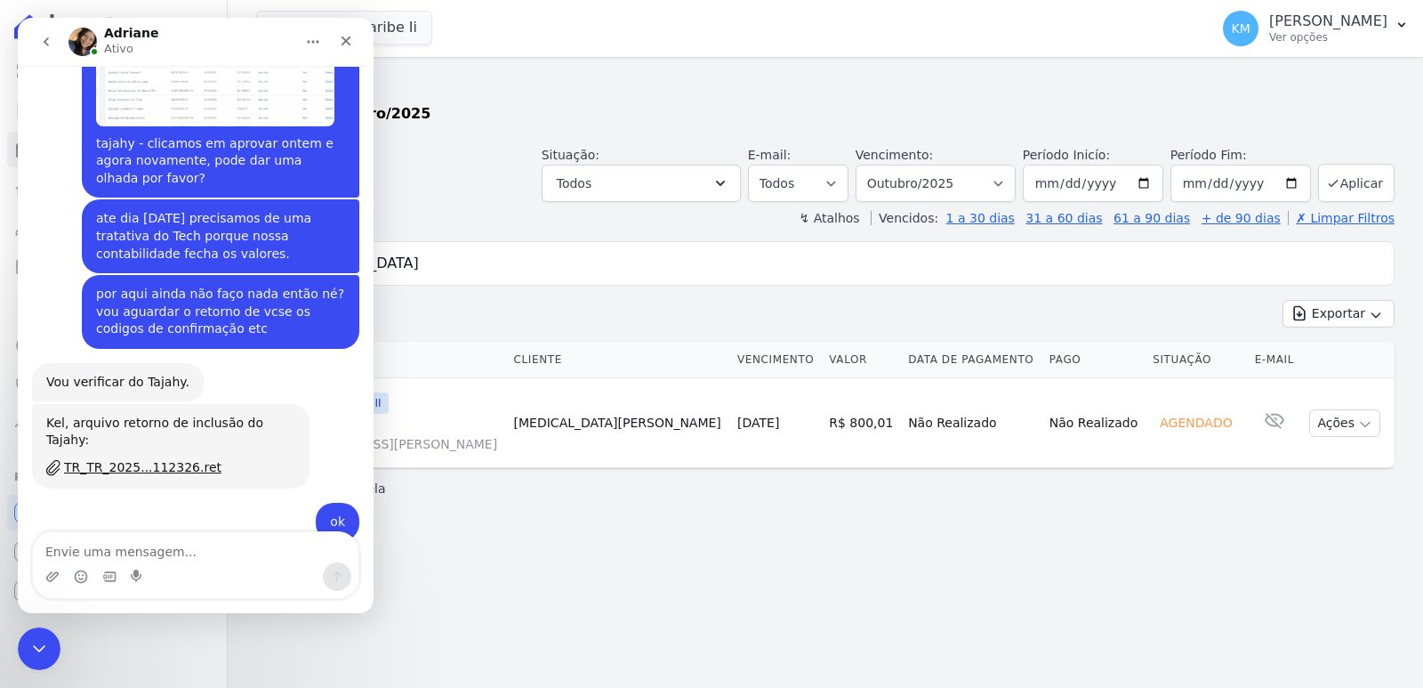
drag, startPoint x: 130, startPoint y: 551, endPoint x: 118, endPoint y: 552, distance: 11.7
click at [129, 551] on textarea "Envie uma mensagem..." at bounding box center [196, 547] width 326 height 30
type textarea "o"
type textarea "belezinha então, obrigada"
